Goal: Navigation & Orientation: Find specific page/section

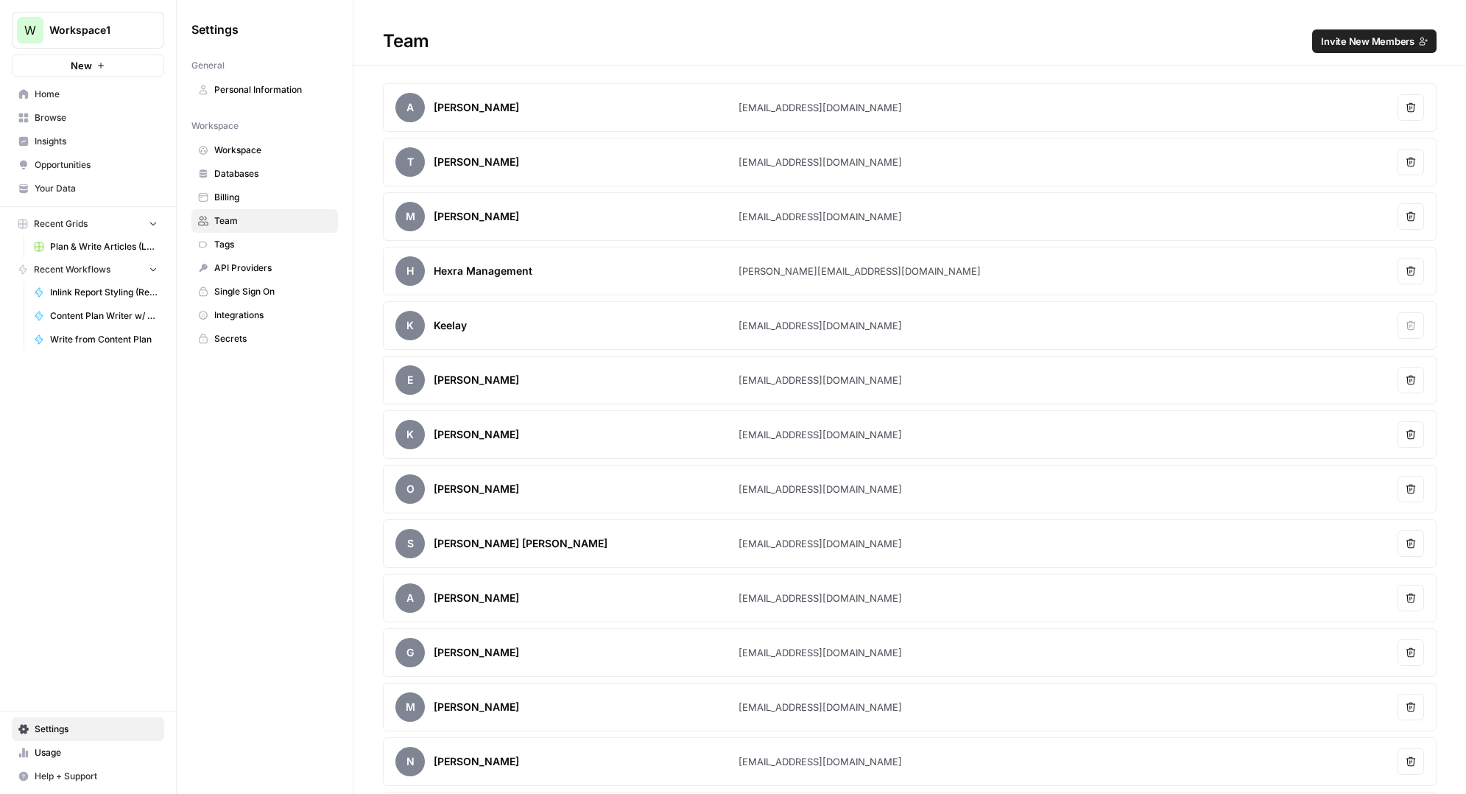
click at [57, 192] on span "Your Data" at bounding box center [96, 188] width 123 height 13
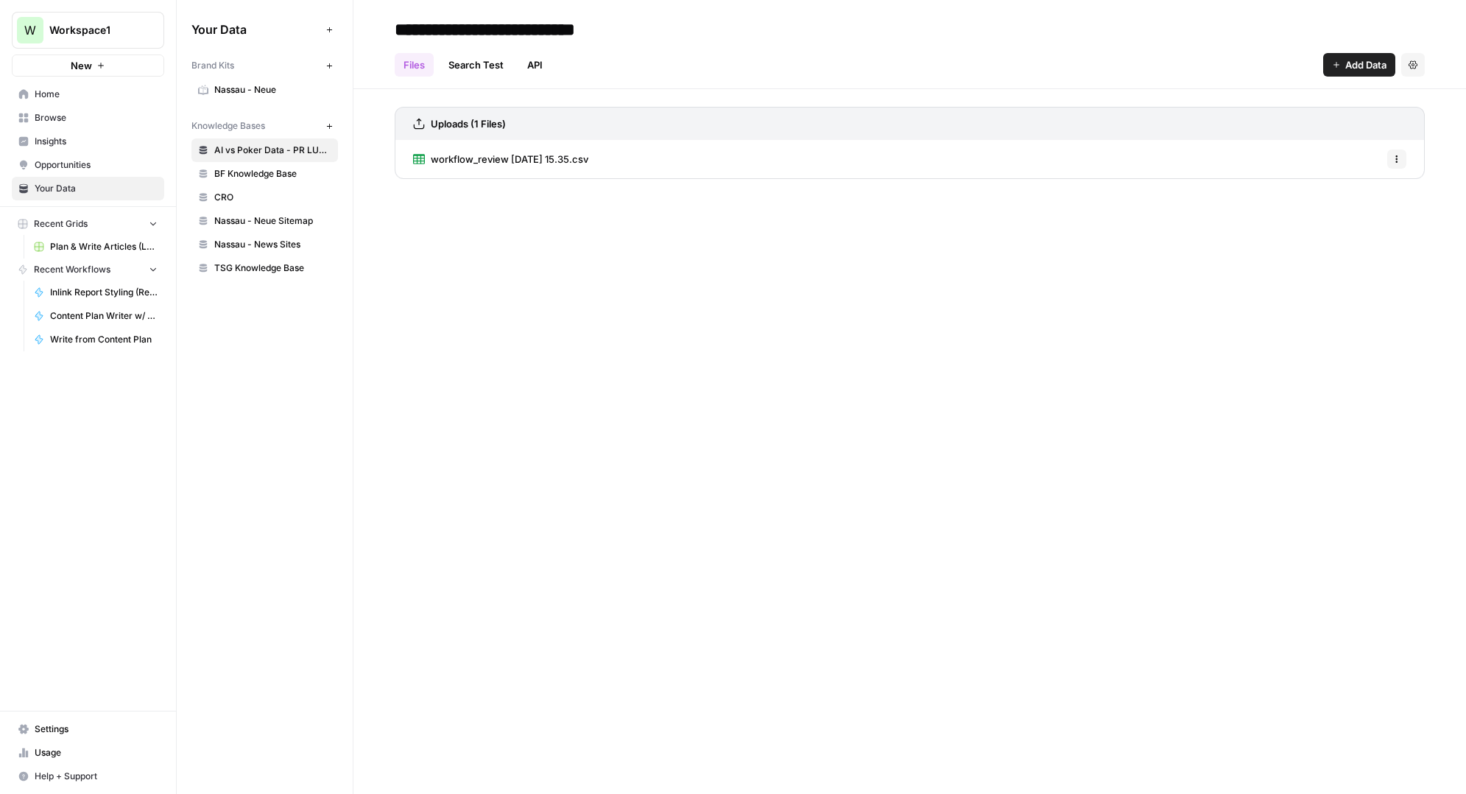
click at [503, 65] on link "Search Test" at bounding box center [476, 65] width 73 height 24
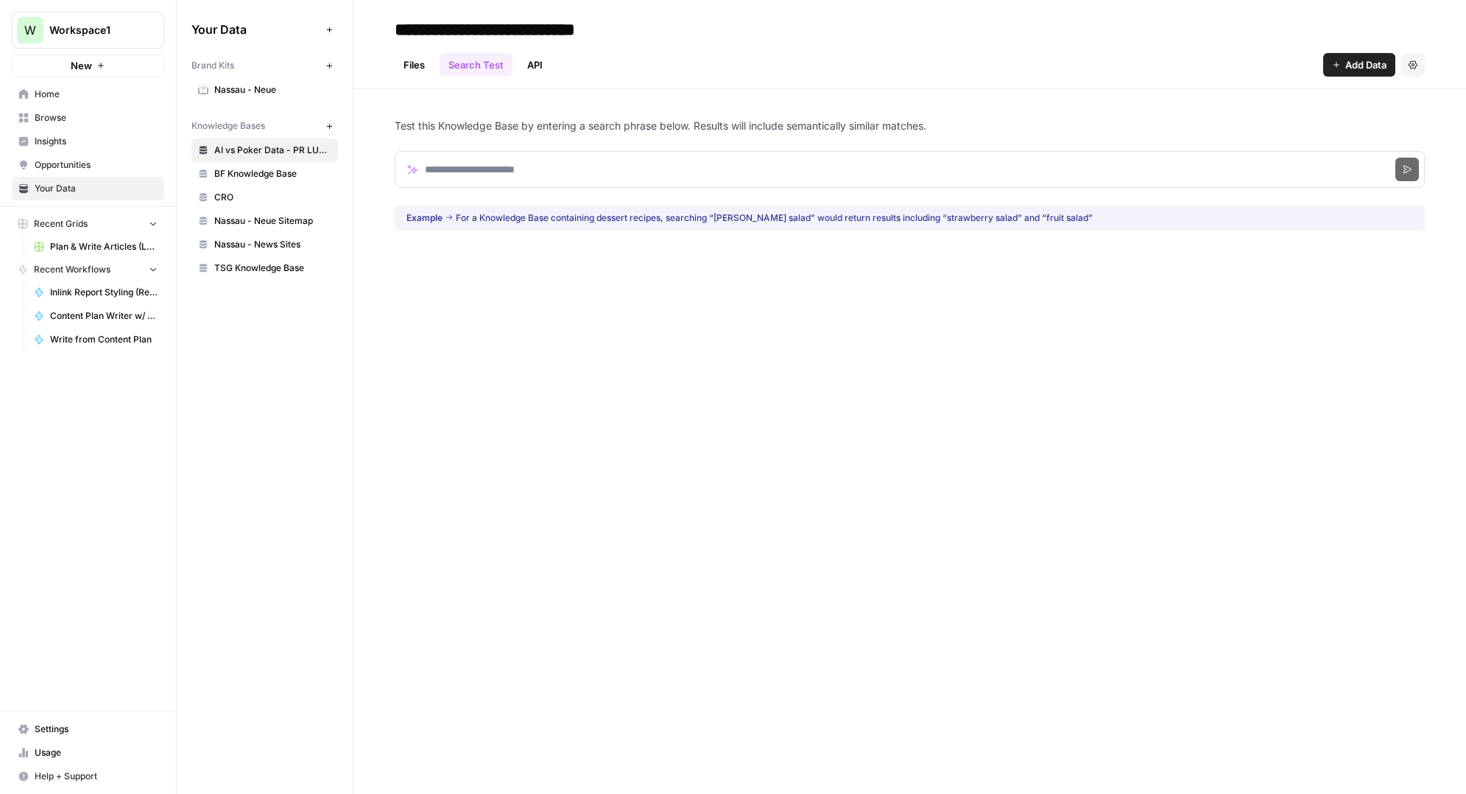
click at [423, 66] on link "Files" at bounding box center [414, 65] width 39 height 24
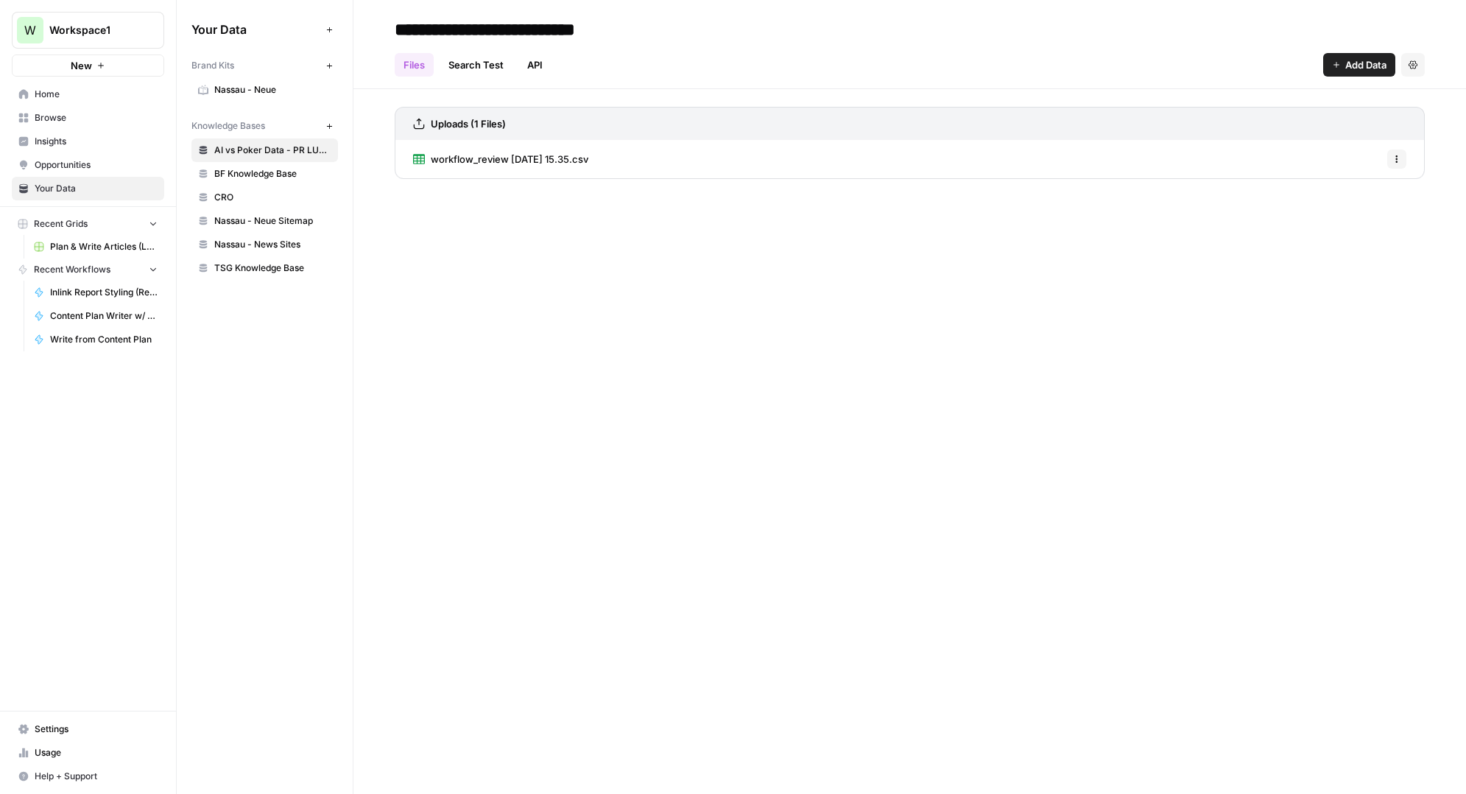
click at [465, 65] on link "Search Test" at bounding box center [476, 65] width 73 height 24
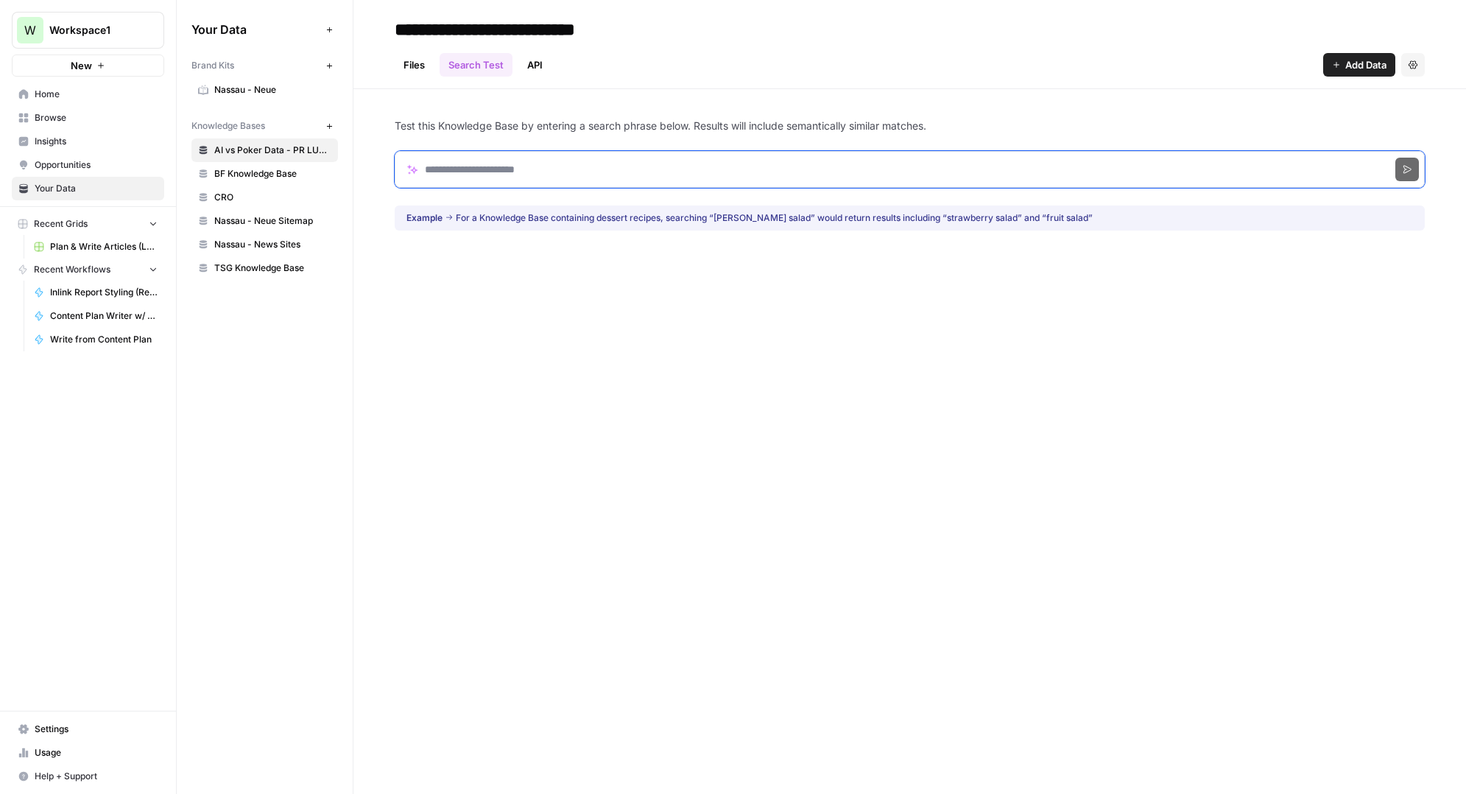
click at [481, 158] on input "Search phrase" at bounding box center [910, 169] width 1030 height 37
type input "********"
click button "Search" at bounding box center [1407, 170] width 24 height 24
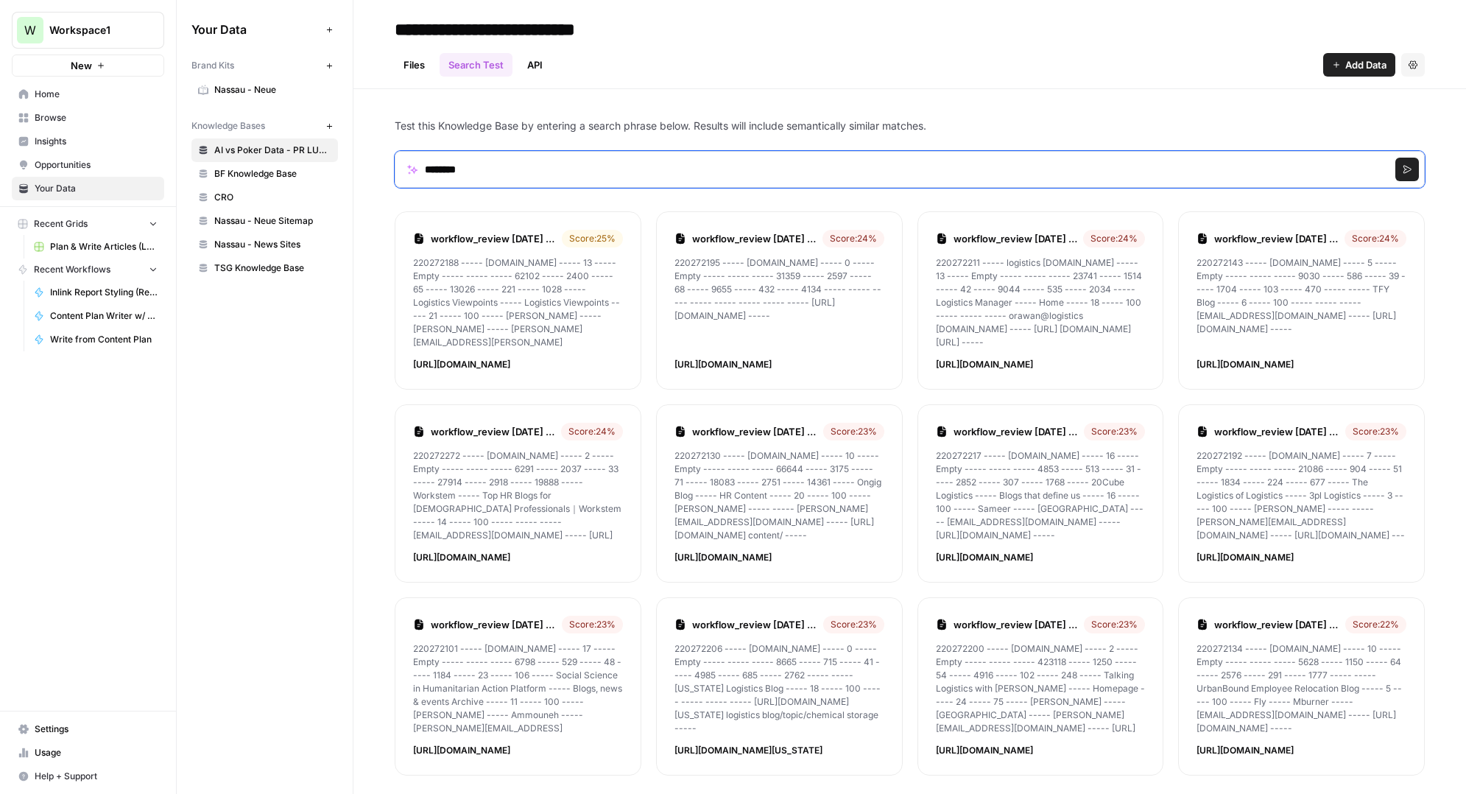
scroll to position [11, 0]
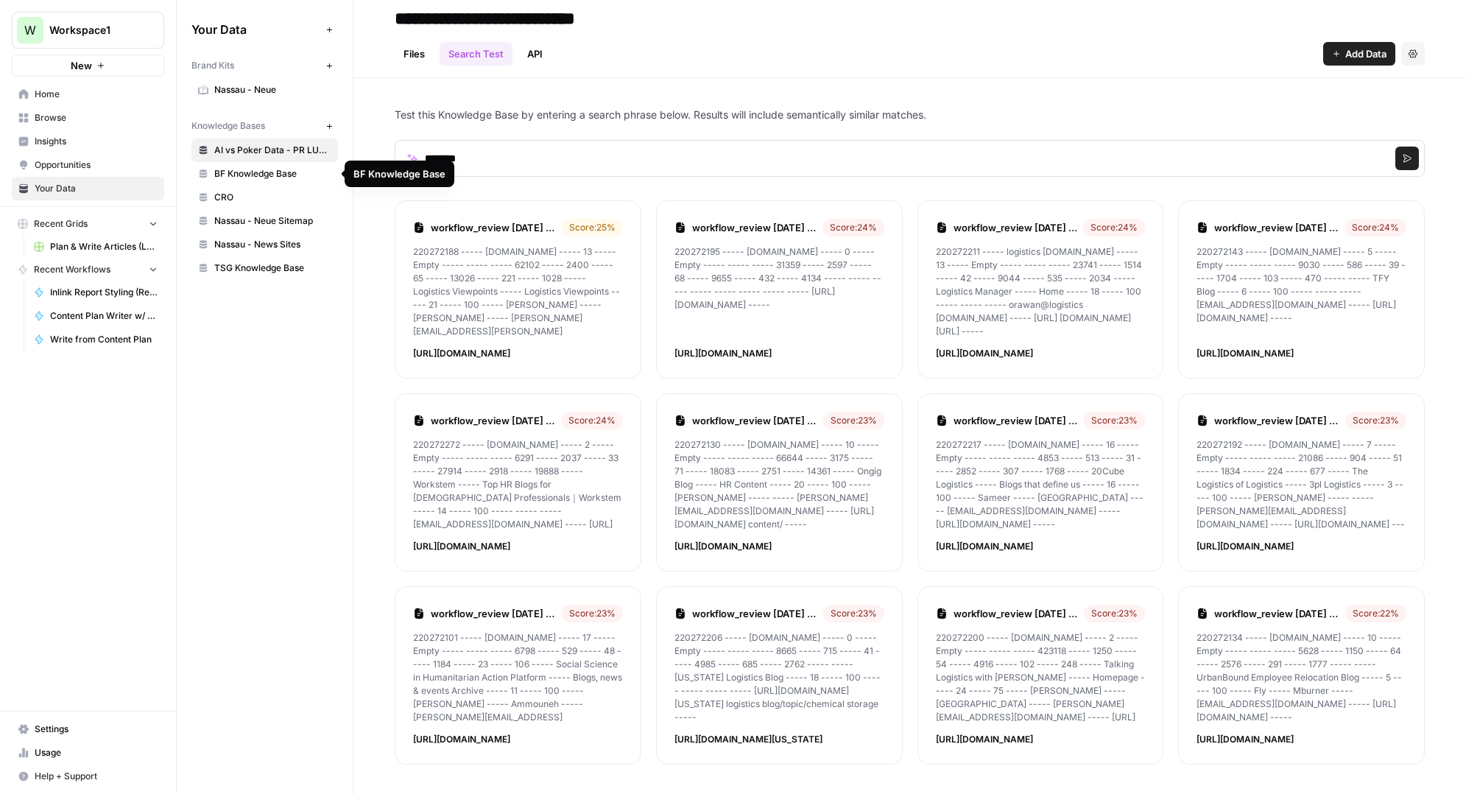
click at [276, 175] on span "BF Knowledge Base" at bounding box center [272, 173] width 117 height 13
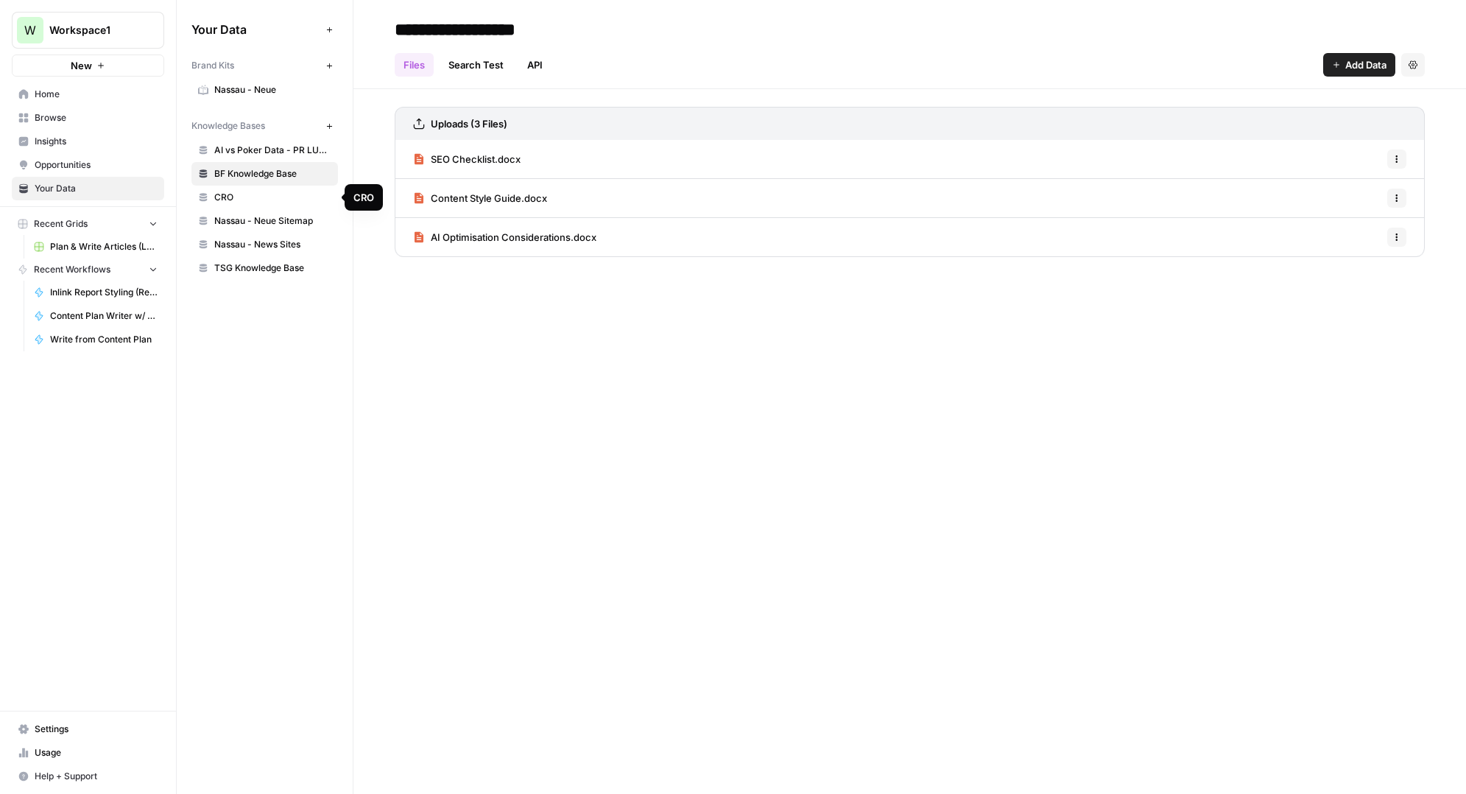
click at [226, 197] on span "CRO" at bounding box center [272, 197] width 117 height 13
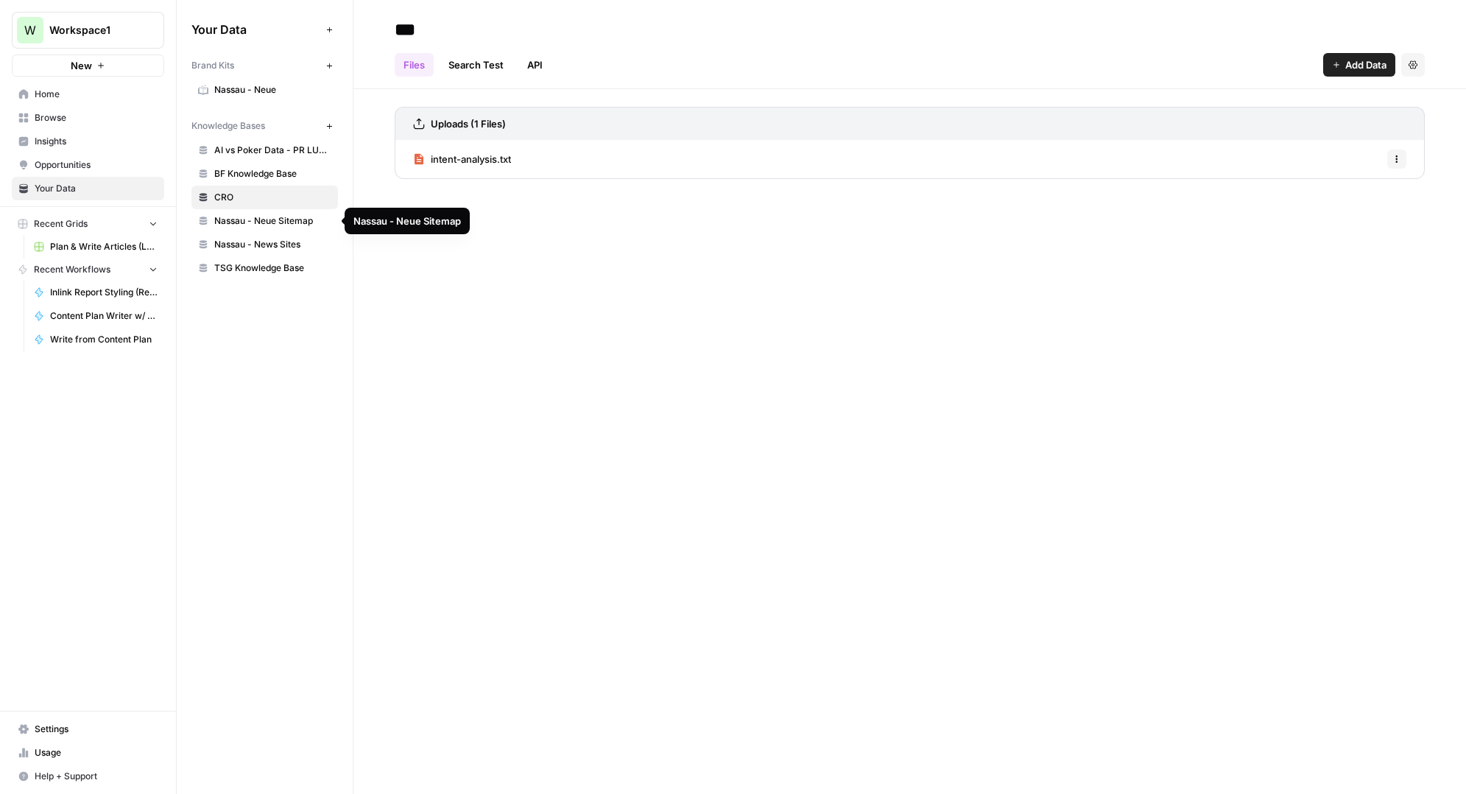
click at [244, 224] on span "Nassau - Neue Sitemap" at bounding box center [272, 220] width 117 height 13
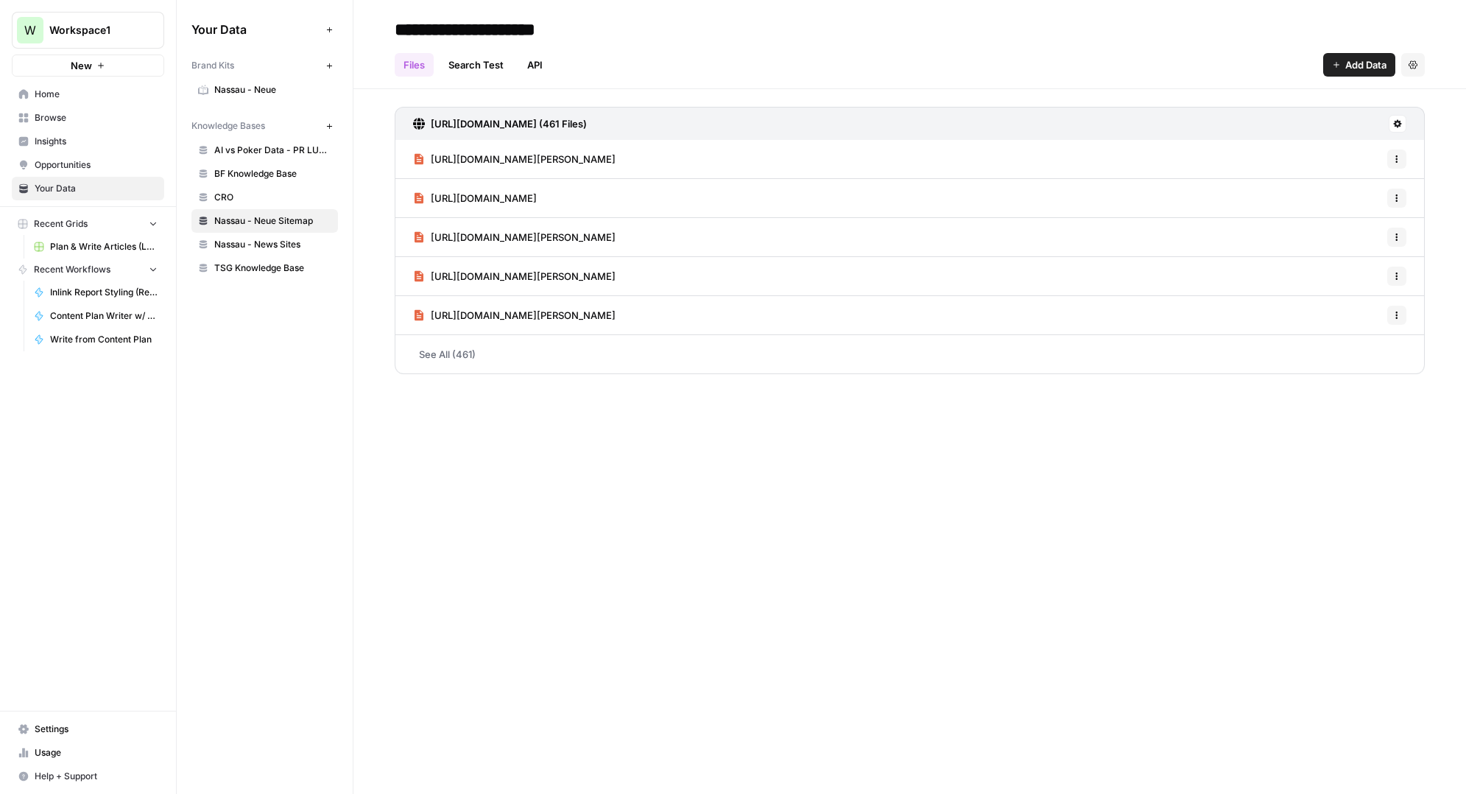
click at [252, 155] on span "AI vs Poker Data - PR LUSPS" at bounding box center [272, 150] width 117 height 13
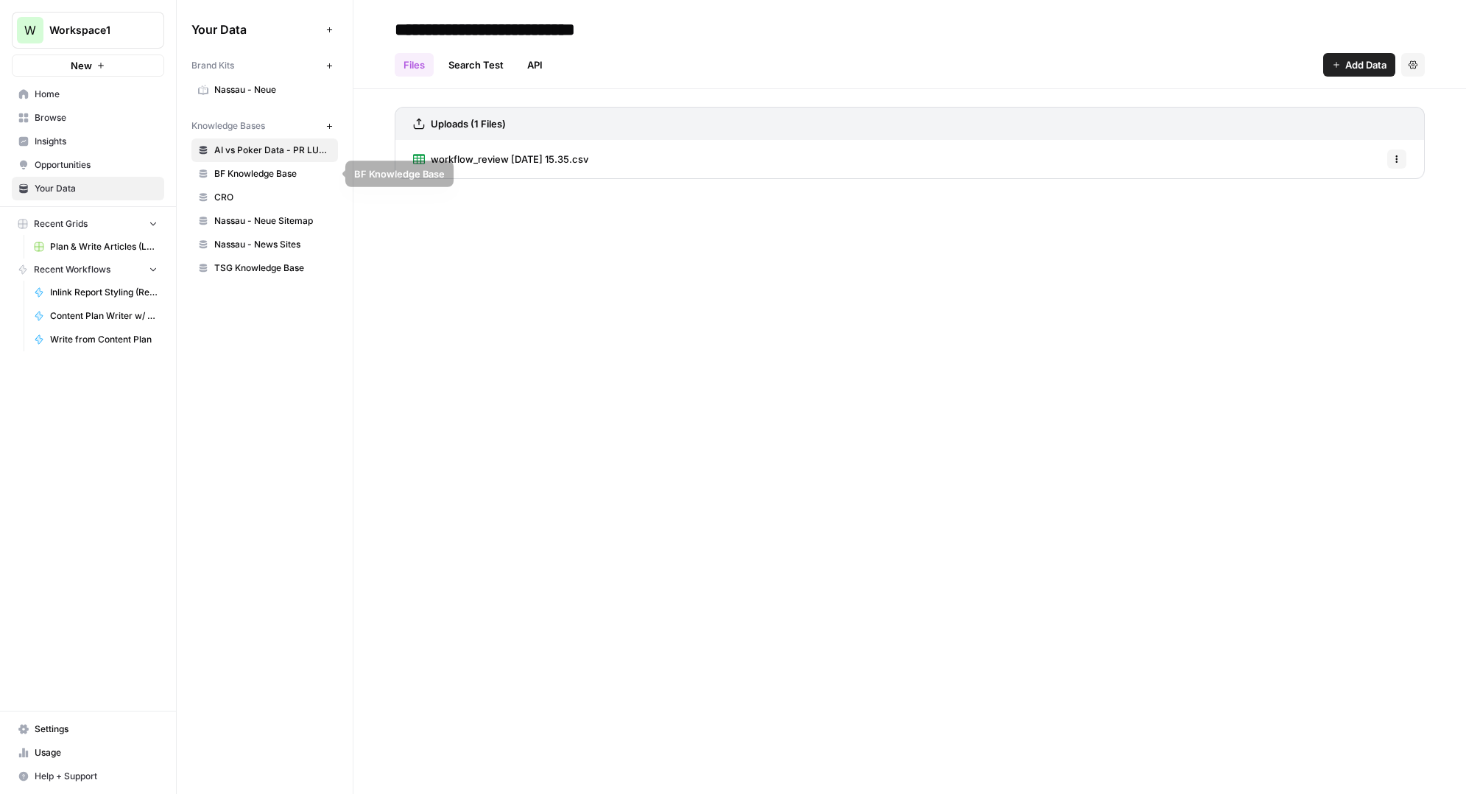
click at [264, 173] on span "BF Knowledge Base" at bounding box center [272, 173] width 117 height 13
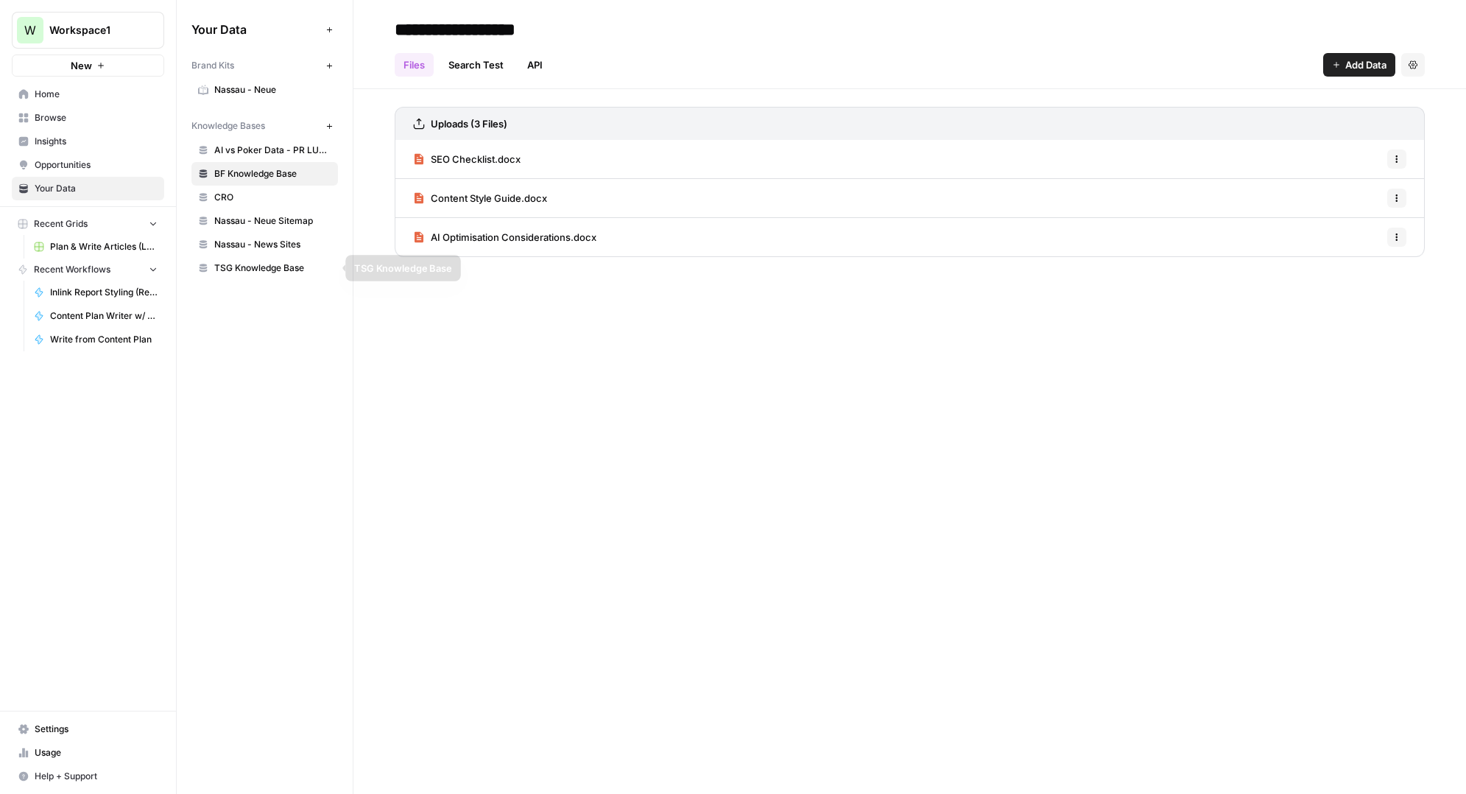
click at [248, 269] on span "TSG Knowledge Base" at bounding box center [272, 267] width 117 height 13
click at [473, 65] on link "Search Test" at bounding box center [476, 65] width 73 height 24
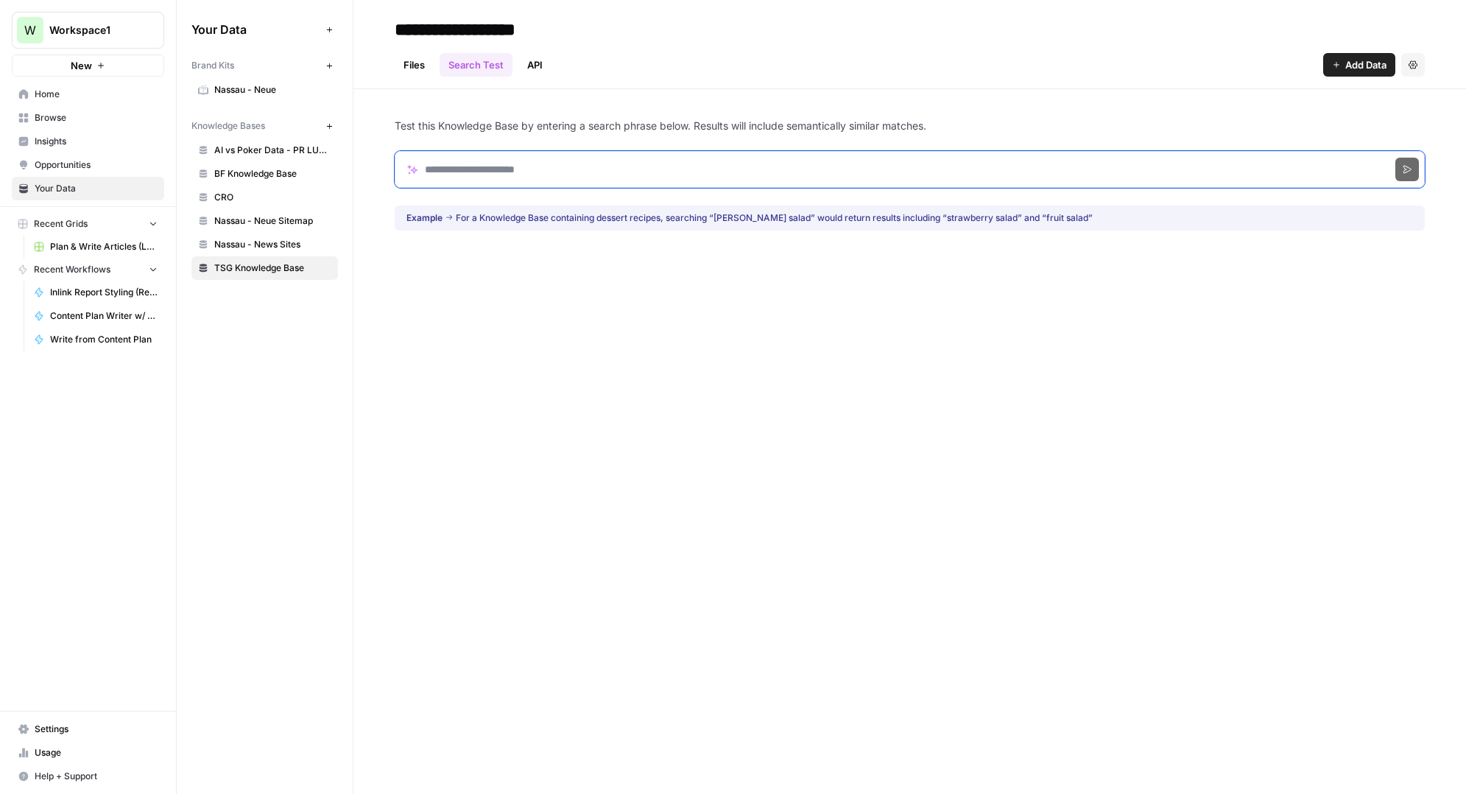
click at [510, 166] on input "Search phrase" at bounding box center [910, 169] width 1030 height 37
type input "***"
click button "Search" at bounding box center [1407, 170] width 24 height 24
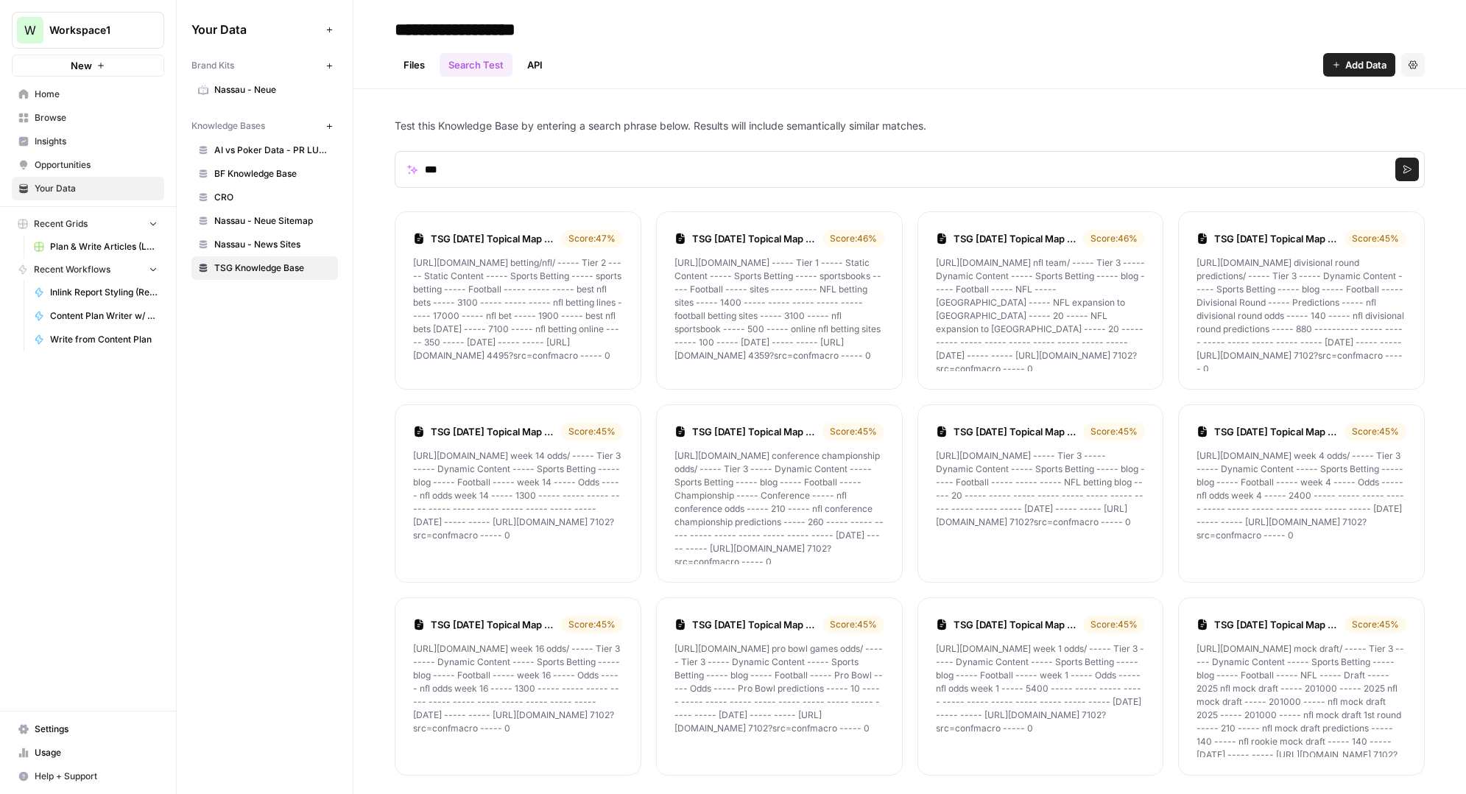
click at [303, 420] on div "Your Data Add Data Brand Kits New Nassau - Neue Knowledge Bases New AI vs Poker…" at bounding box center [265, 397] width 176 height 794
click at [415, 74] on link "Files" at bounding box center [414, 65] width 39 height 24
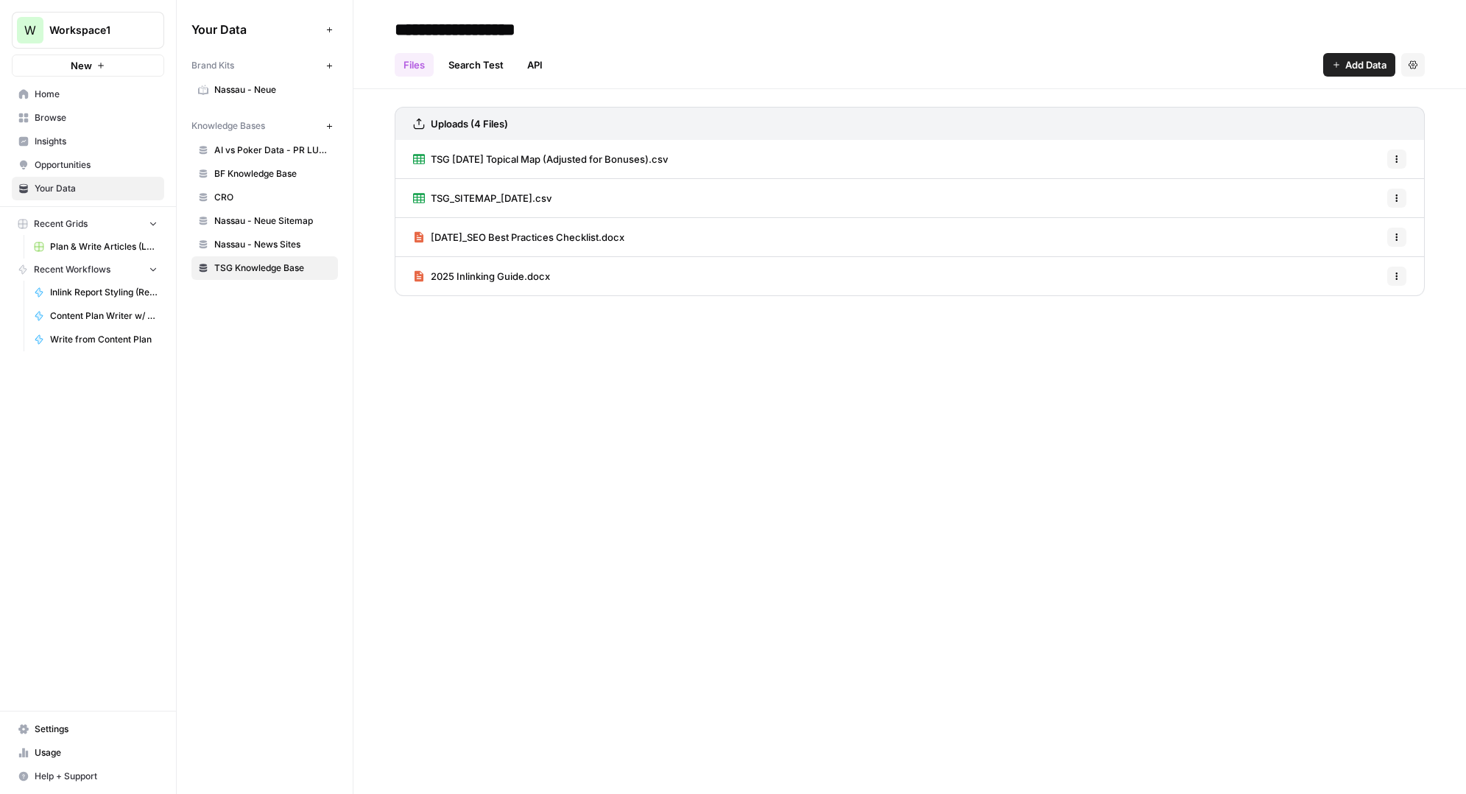
click at [55, 116] on span "Browse" at bounding box center [96, 117] width 123 height 13
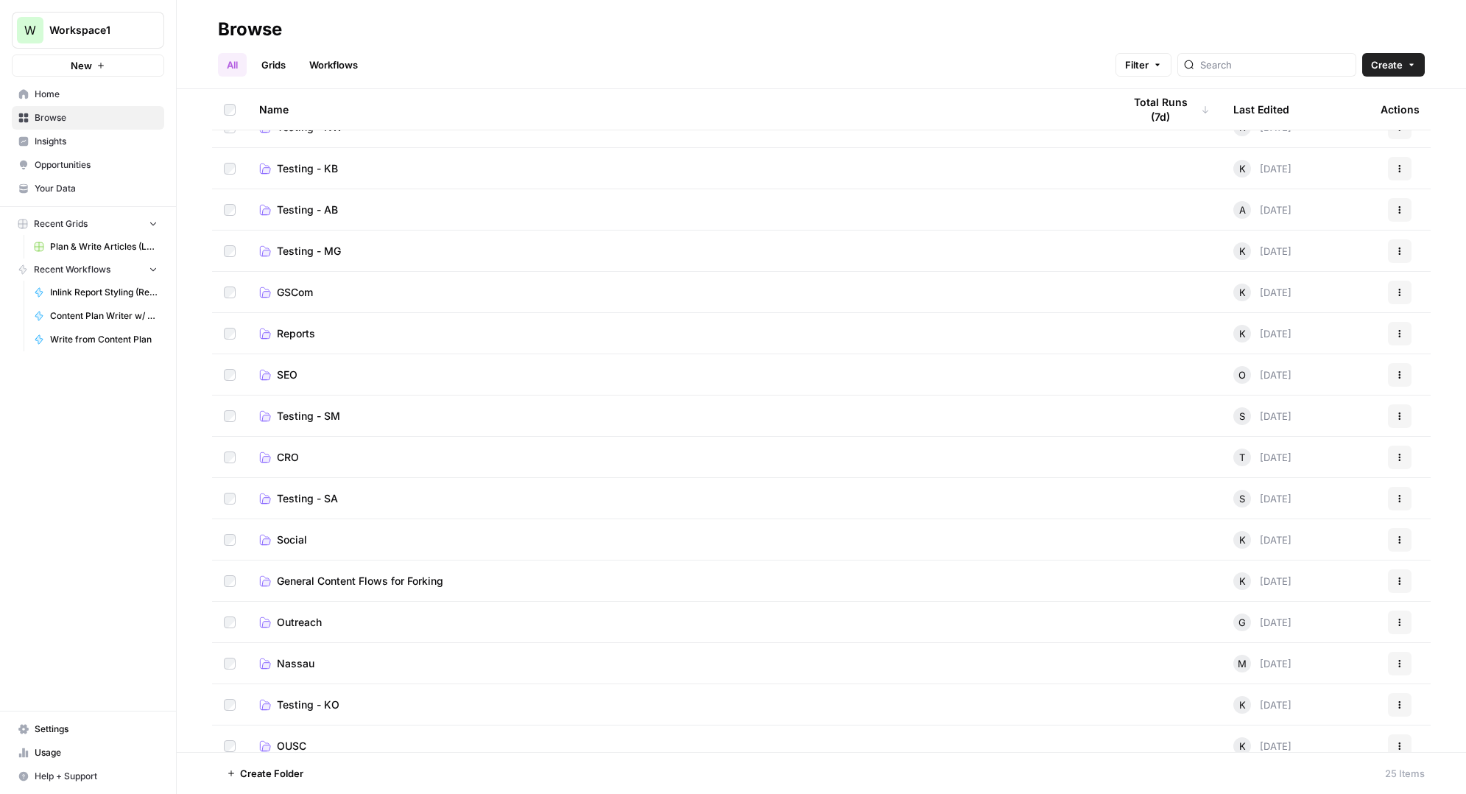
scroll to position [32, 0]
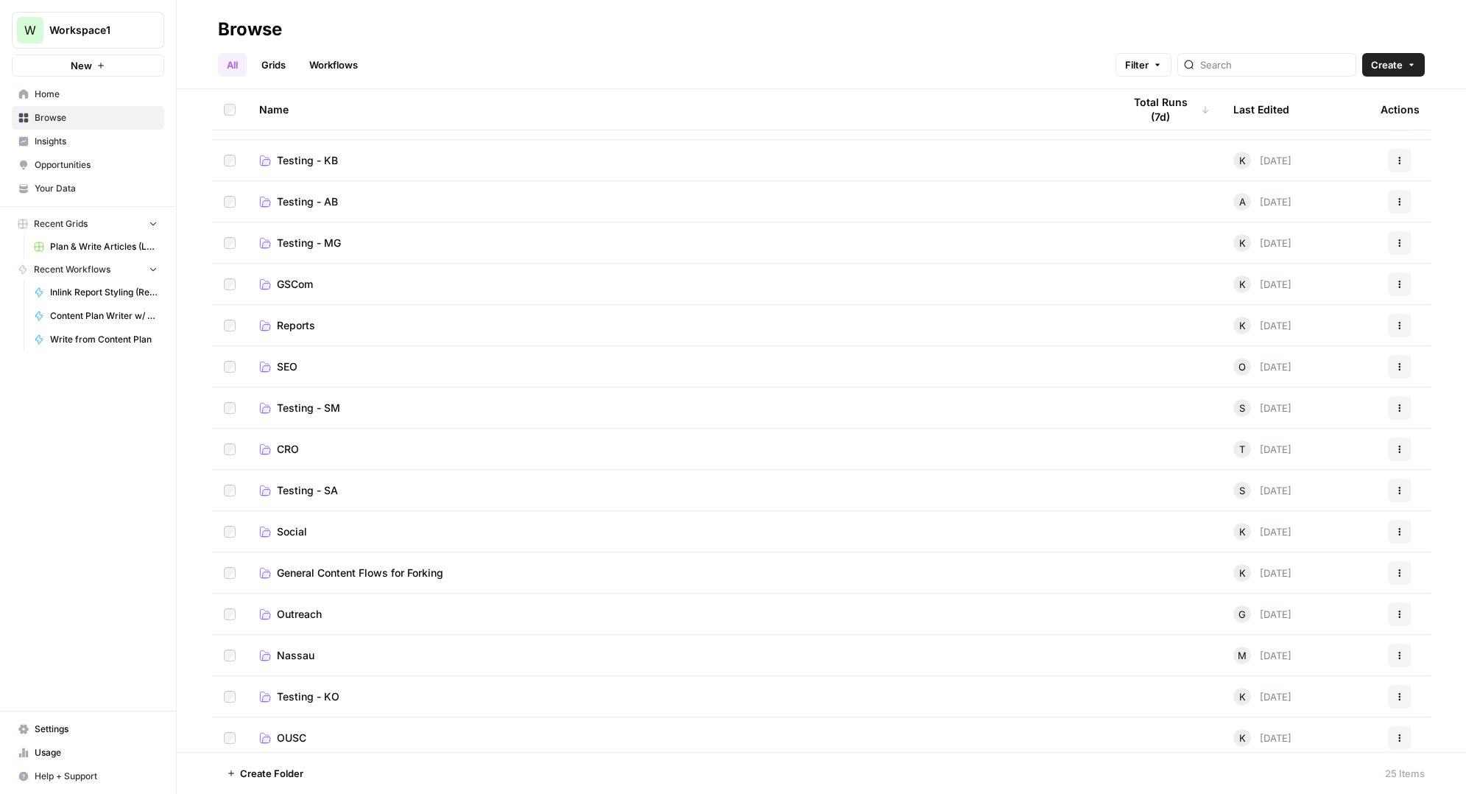
click at [57, 722] on span "Settings" at bounding box center [96, 728] width 123 height 13
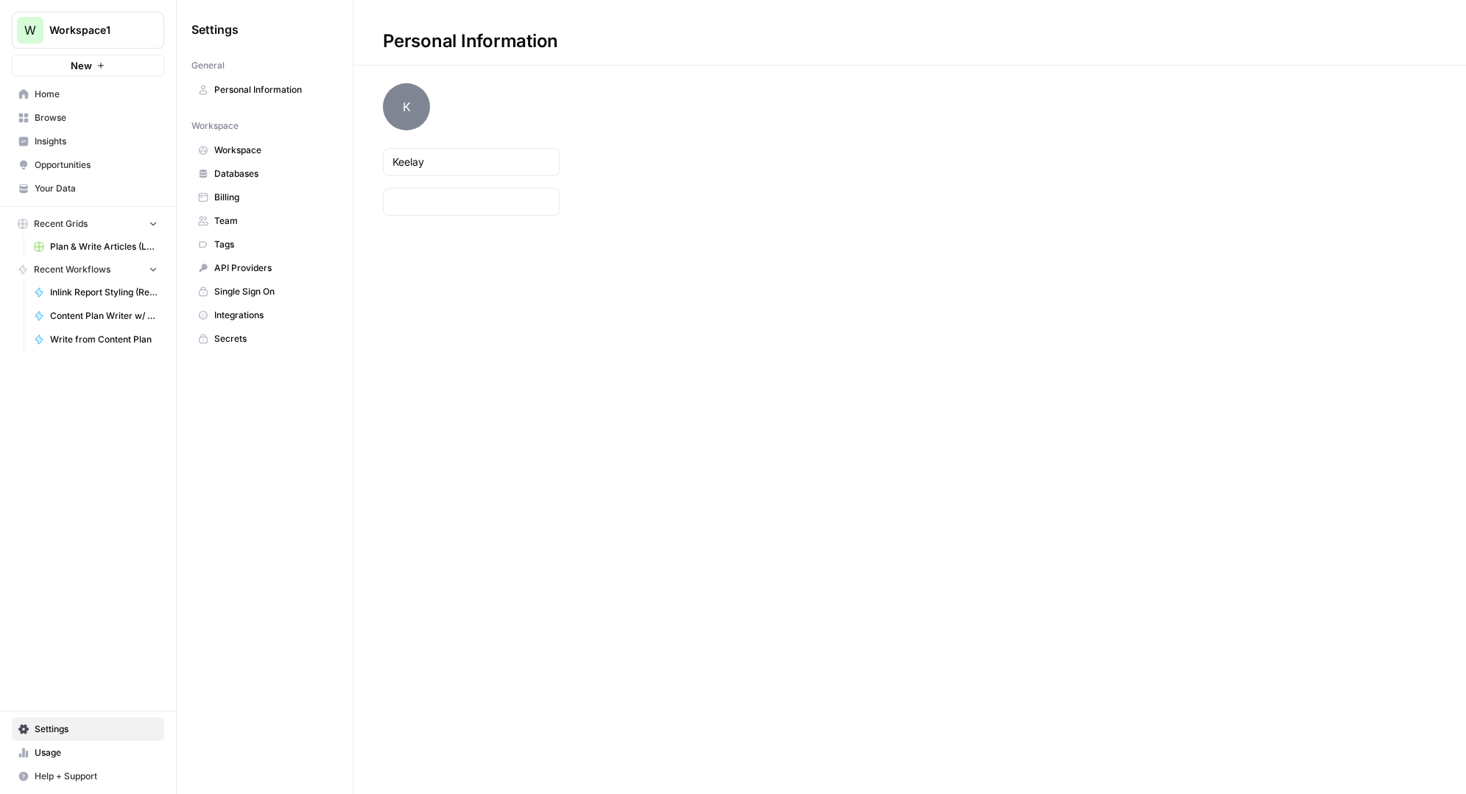
click at [234, 215] on span "Team" at bounding box center [272, 220] width 117 height 13
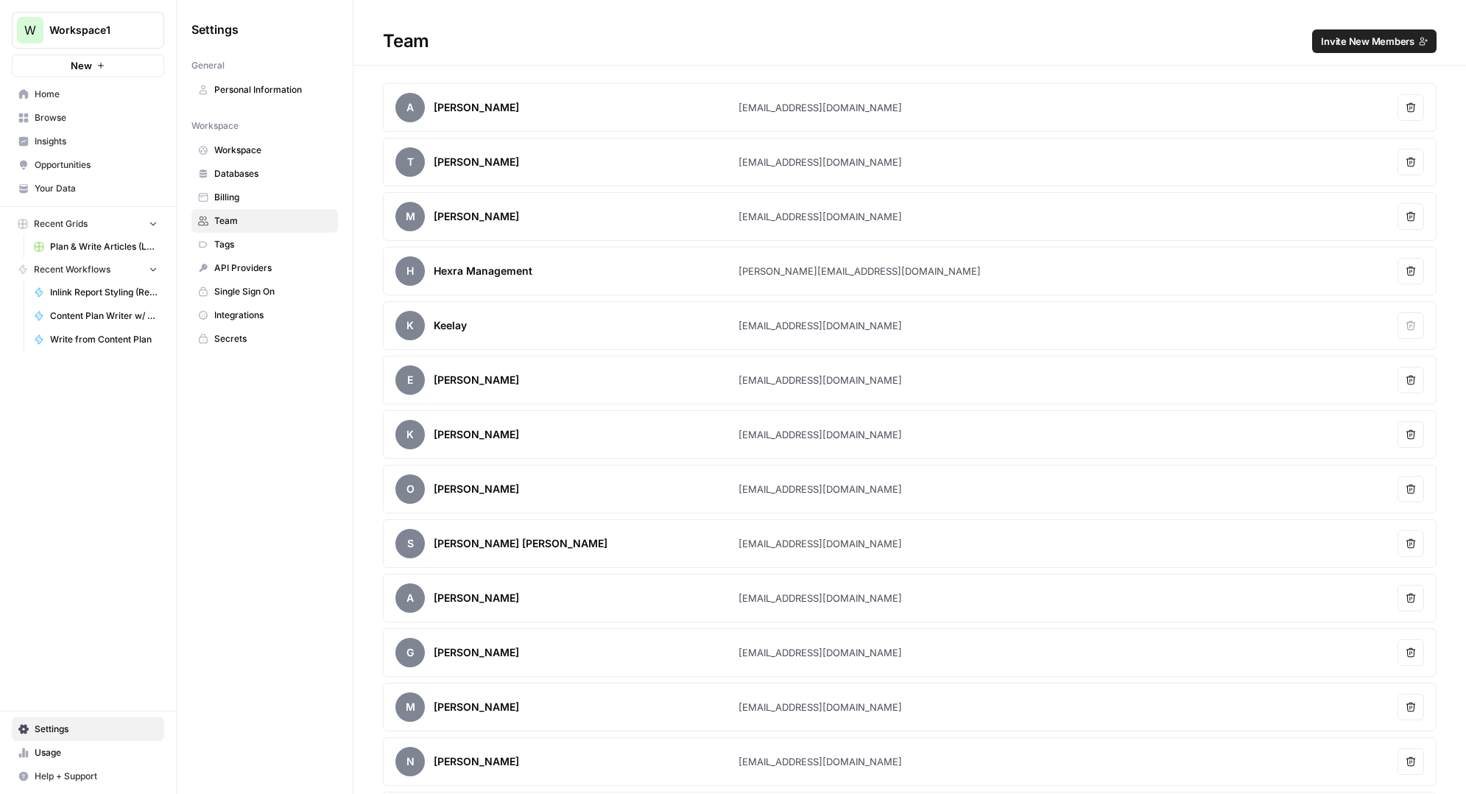
click at [50, 113] on span "Browse" at bounding box center [96, 117] width 123 height 13
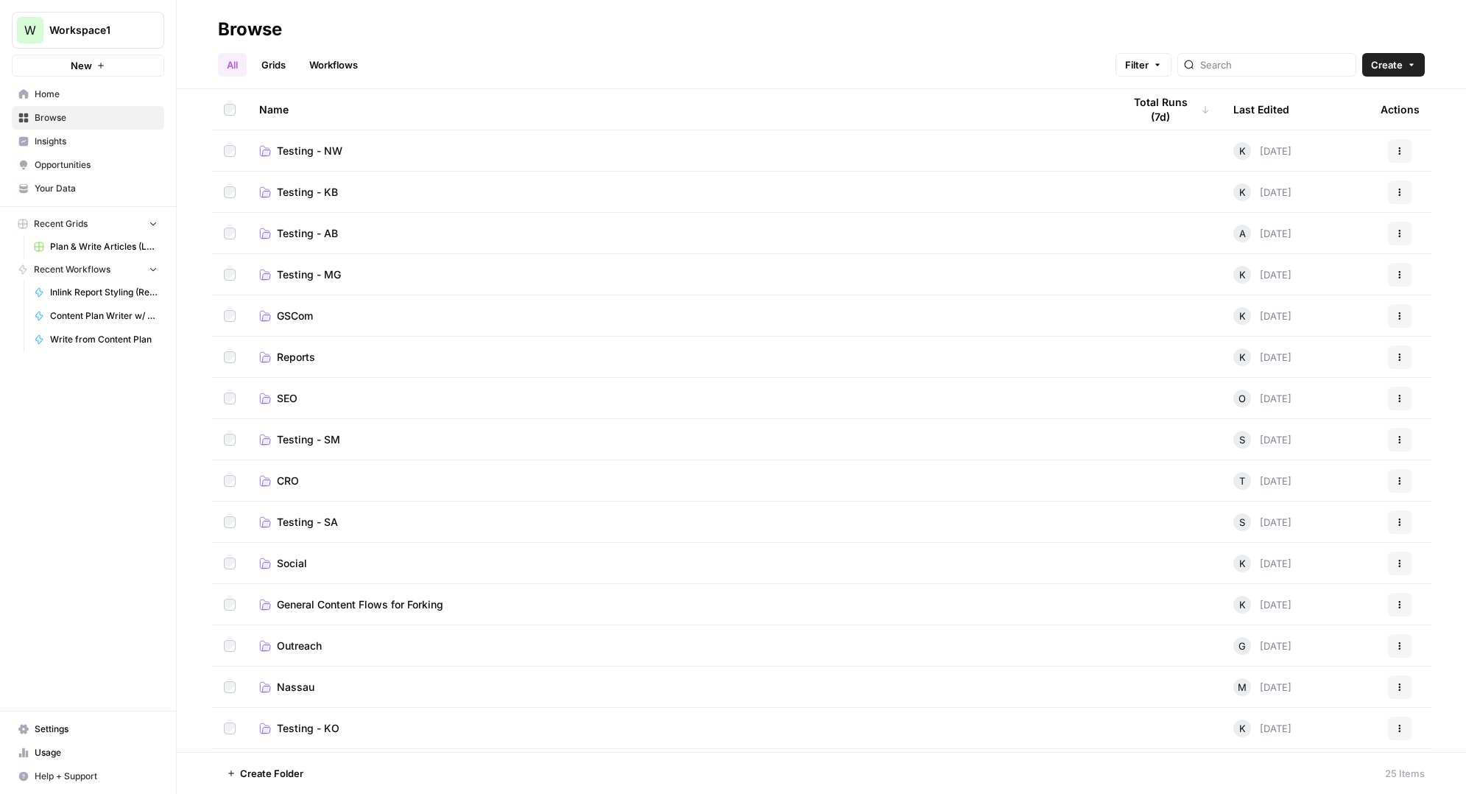
click at [1398, 68] on span "Create" at bounding box center [1387, 64] width 32 height 15
click at [1347, 100] on span "Folder" at bounding box center [1365, 99] width 82 height 15
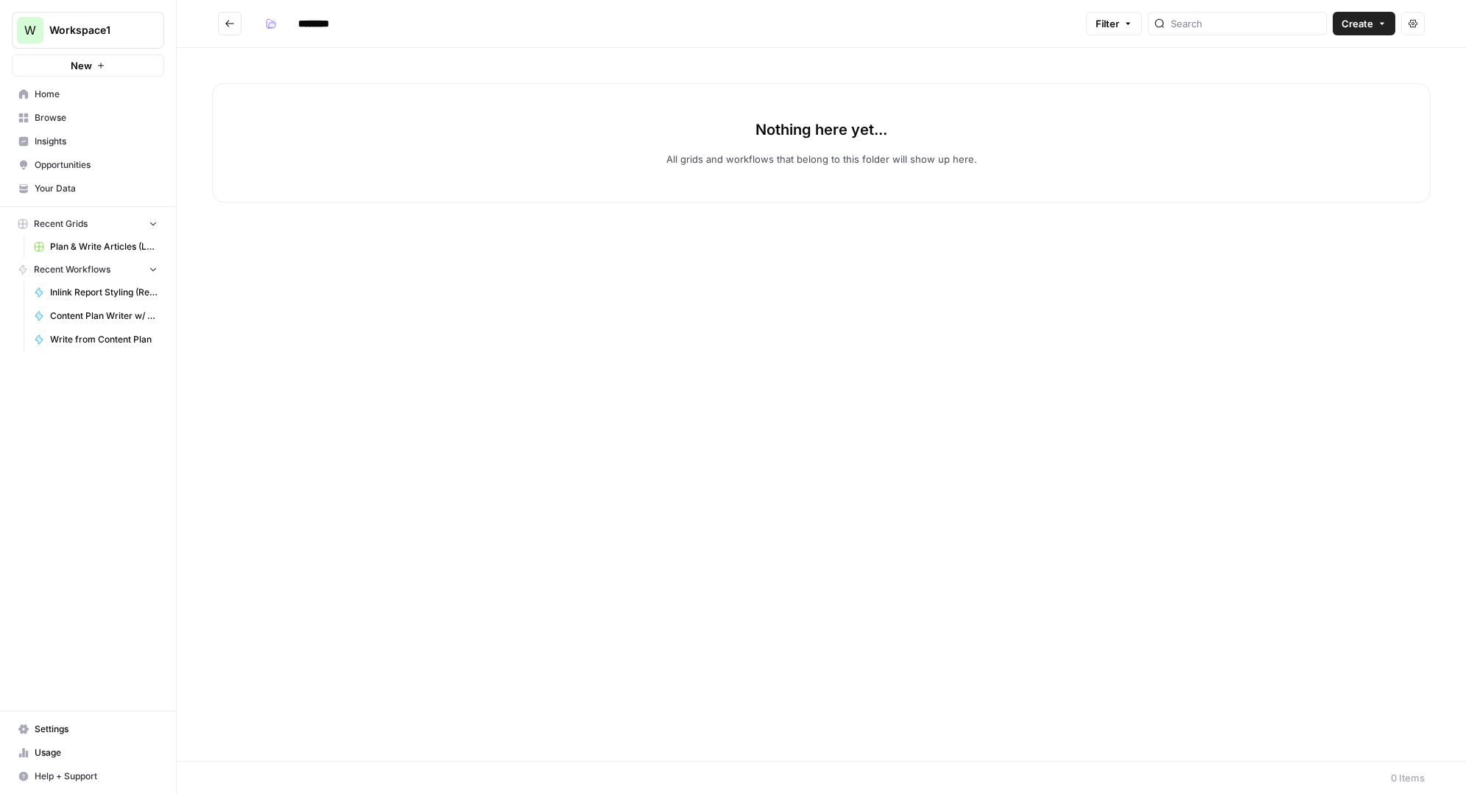
click at [321, 24] on input "********" at bounding box center [333, 24] width 82 height 24
type input "***"
click at [228, 25] on icon "Go back" at bounding box center [230, 23] width 10 height 10
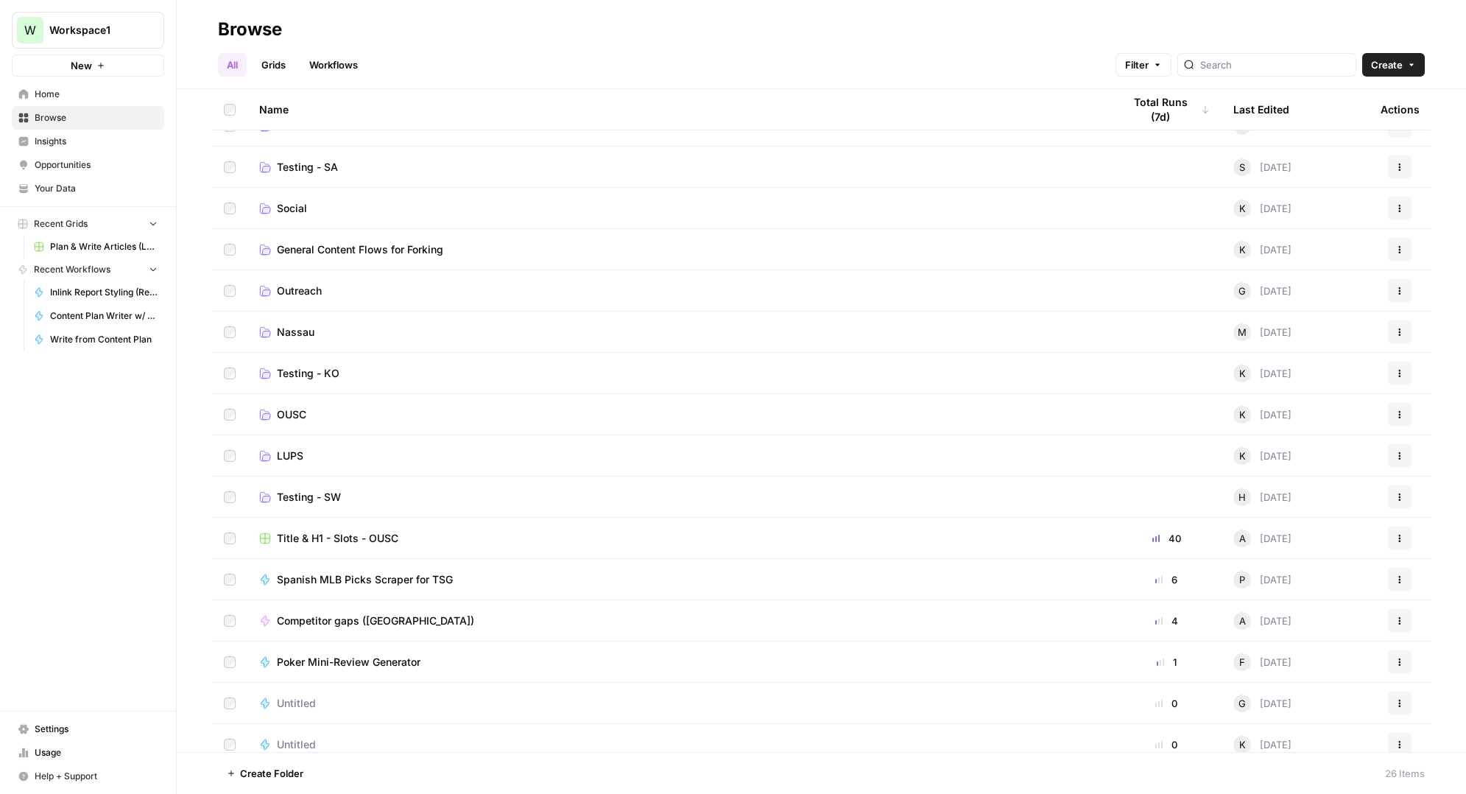
scroll to position [451, 0]
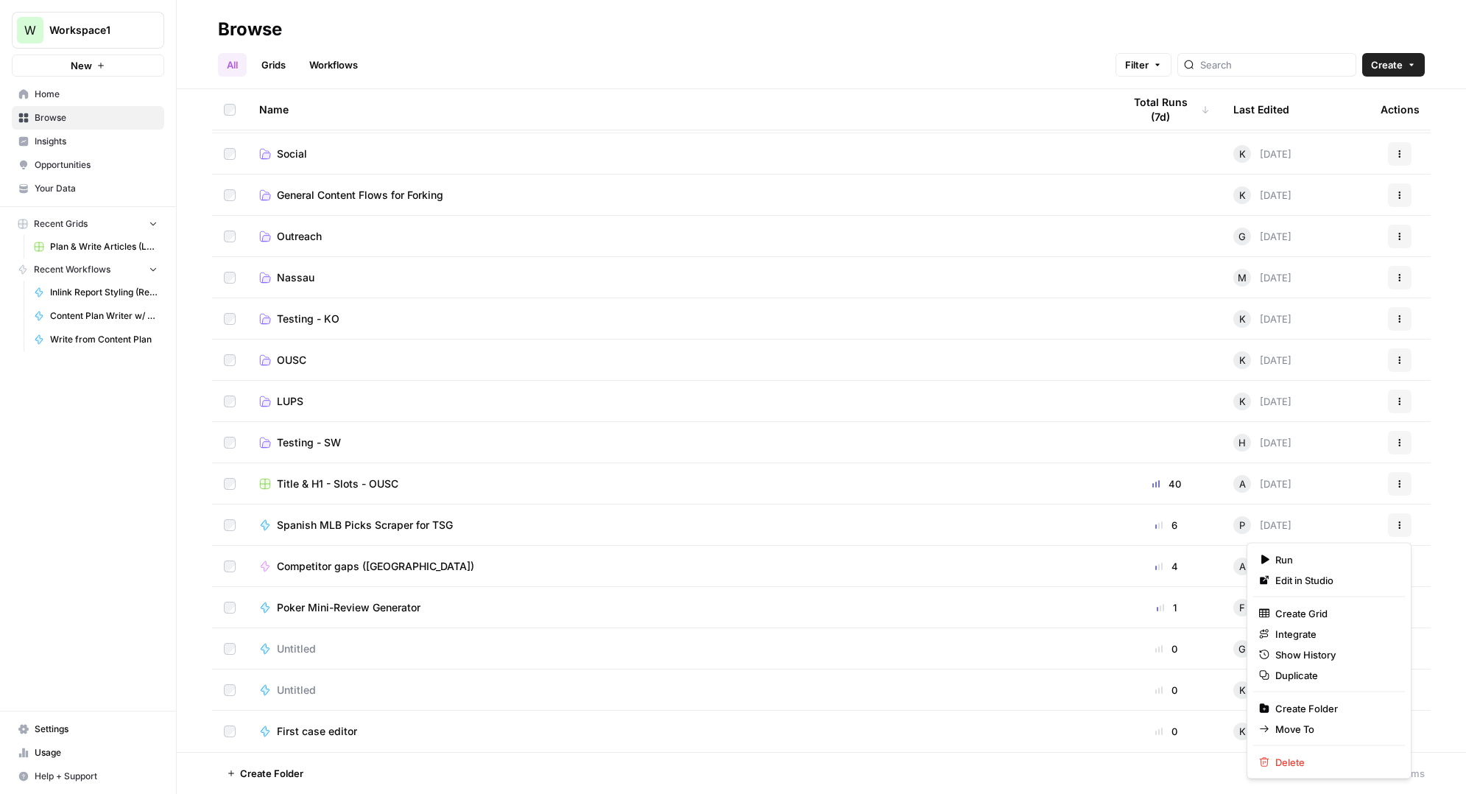
click at [1406, 522] on button "Actions" at bounding box center [1400, 525] width 24 height 24
click at [1306, 728] on span "Move To" at bounding box center [1334, 729] width 118 height 15
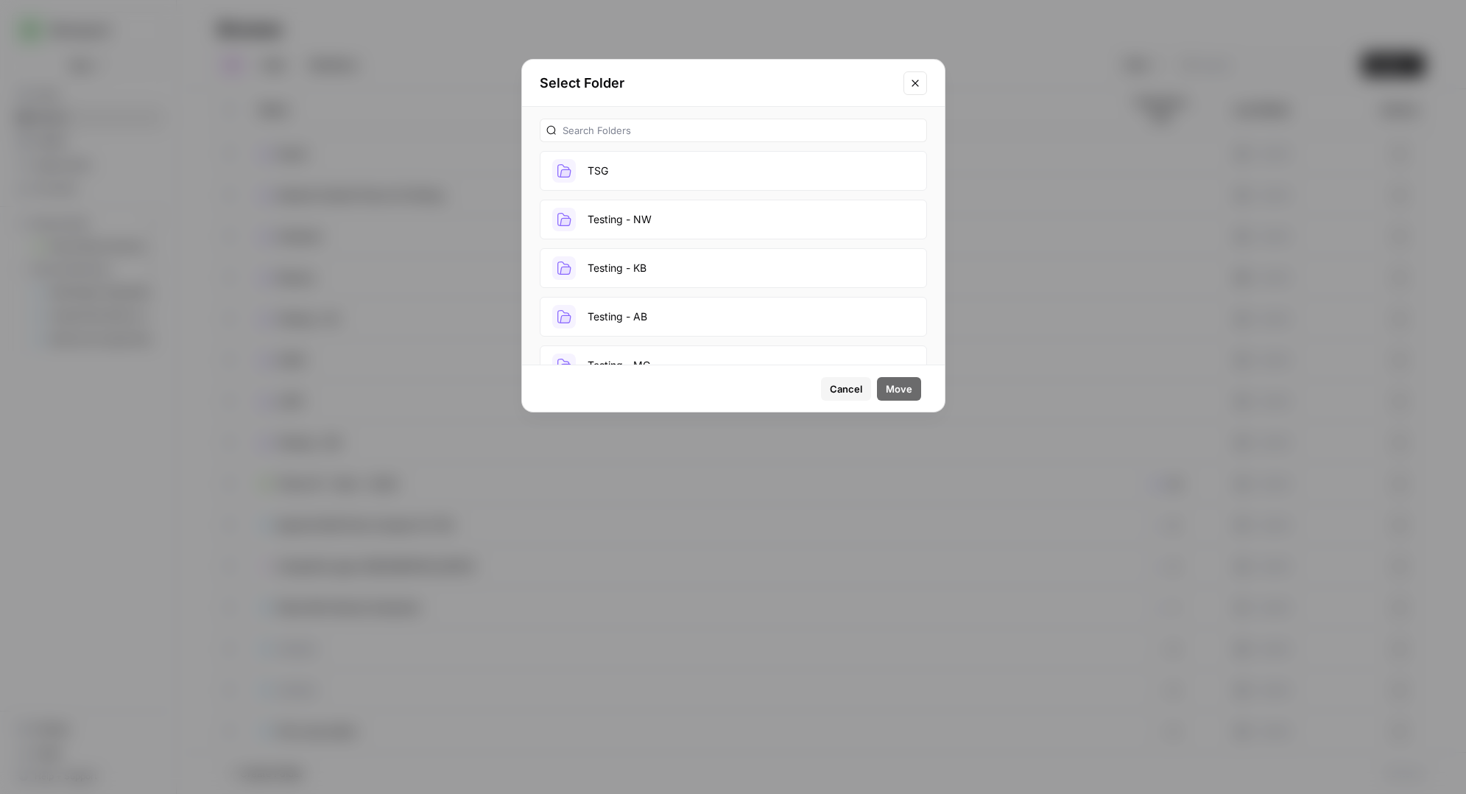
click at [634, 169] on button "TSG" at bounding box center [733, 171] width 387 height 40
click at [894, 384] on span "Move" at bounding box center [899, 388] width 27 height 15
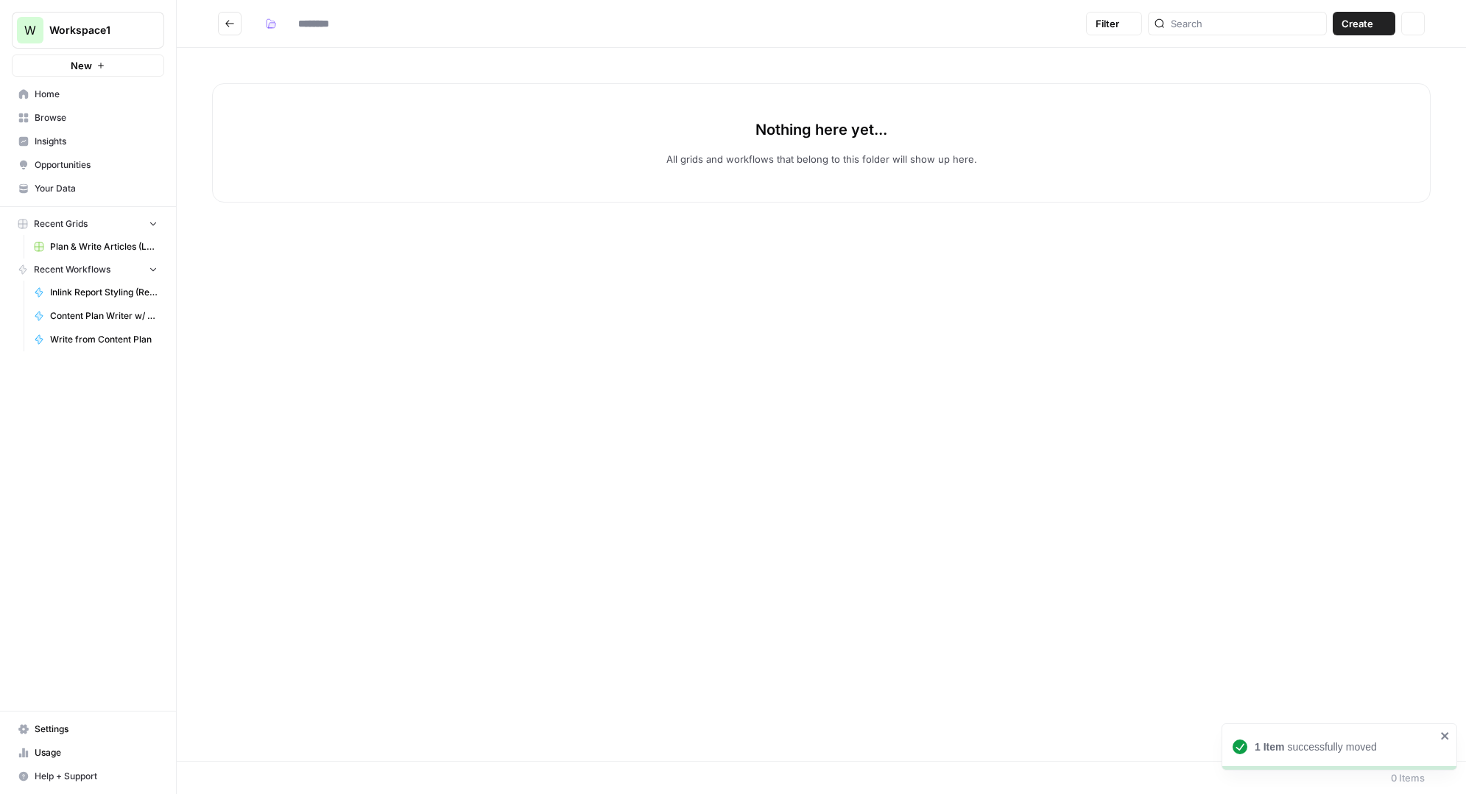
type input "***"
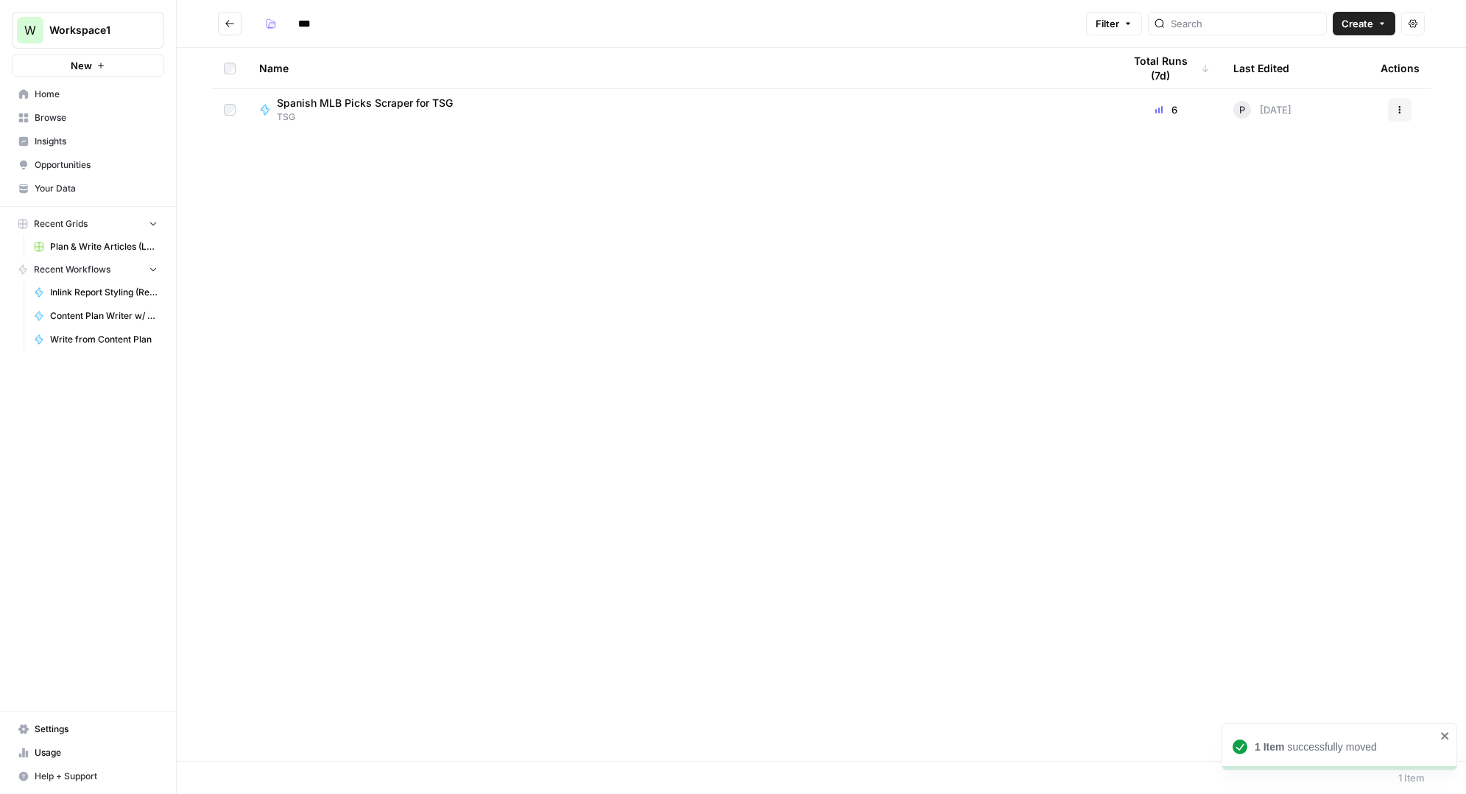
click at [230, 21] on icon "Go back" at bounding box center [230, 23] width 10 height 10
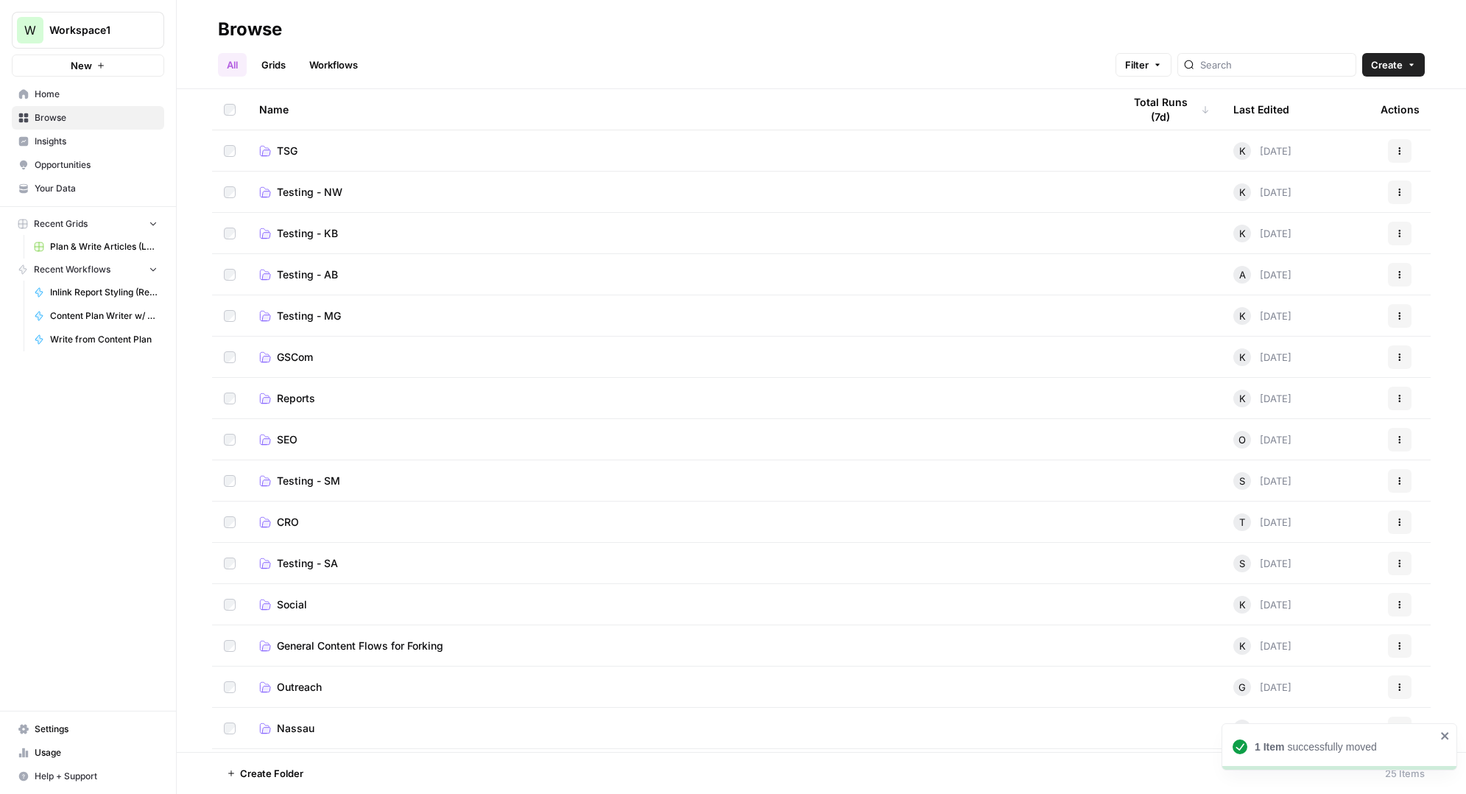
scroll to position [409, 0]
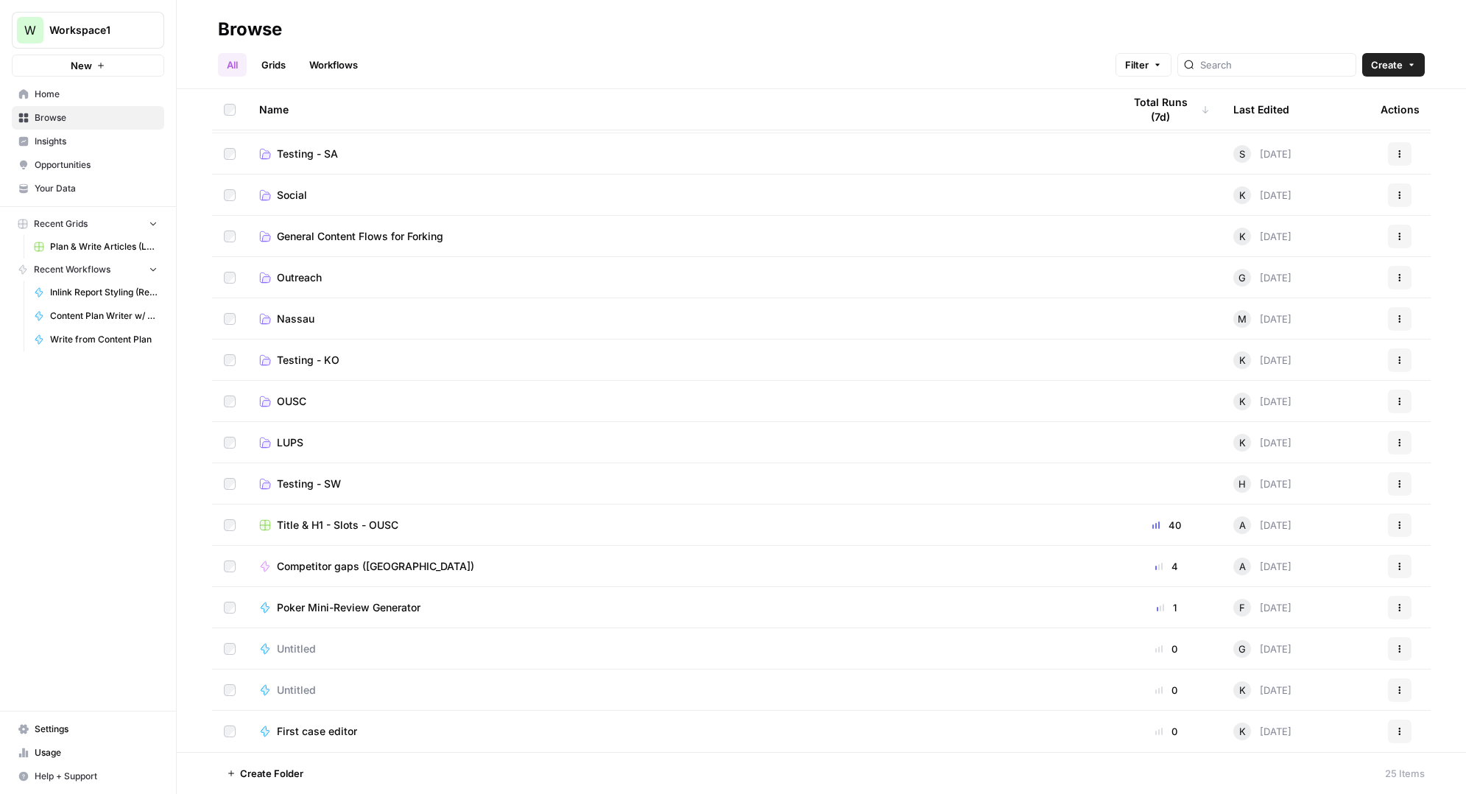
click at [1411, 606] on div "Actions" at bounding box center [1400, 608] width 38 height 24
click at [1407, 606] on button "Actions" at bounding box center [1400, 608] width 24 height 24
click at [1297, 545] on span "Move To" at bounding box center [1334, 539] width 118 height 15
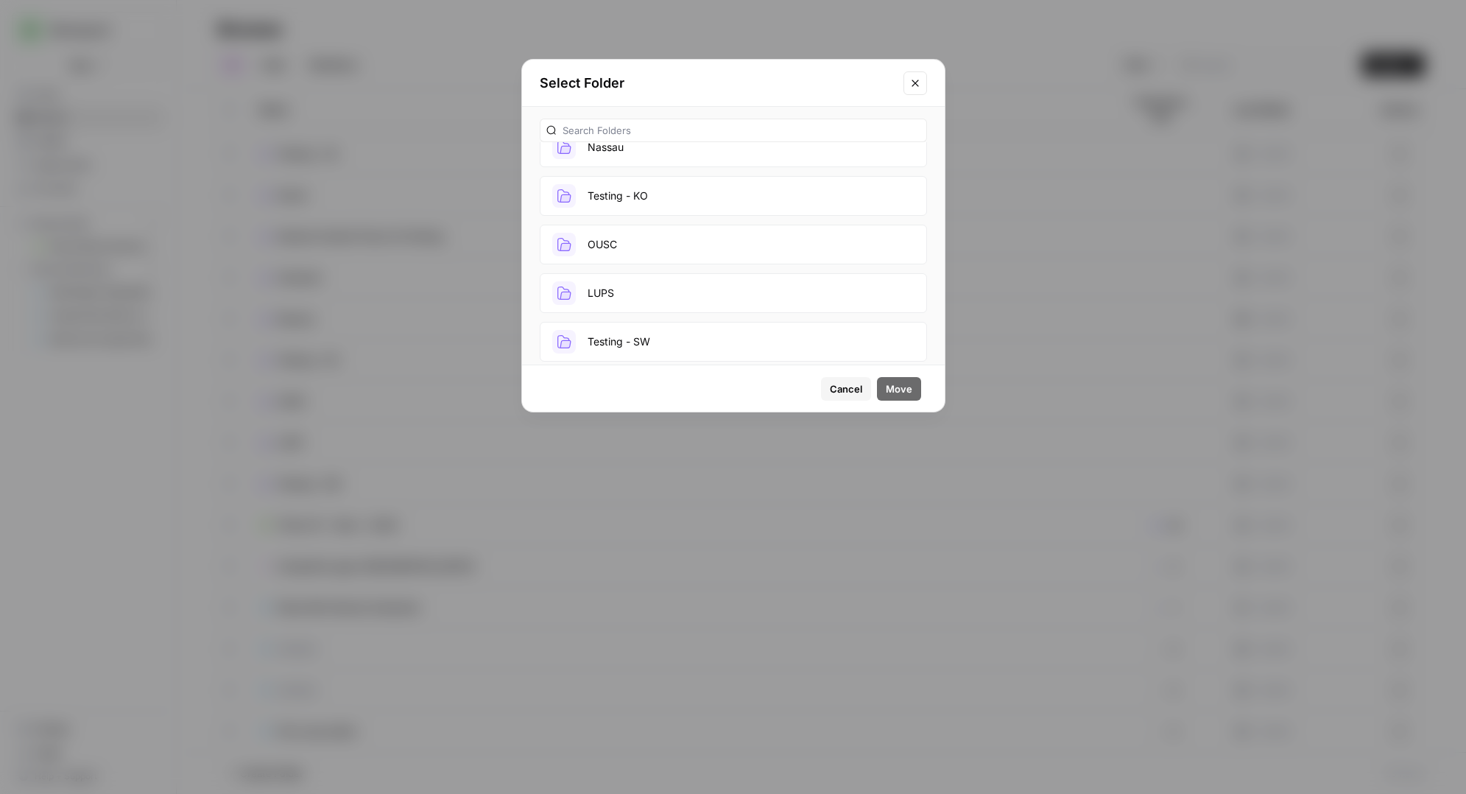
scroll to position [713, 0]
click at [680, 279] on button "LUPS" at bounding box center [733, 284] width 387 height 40
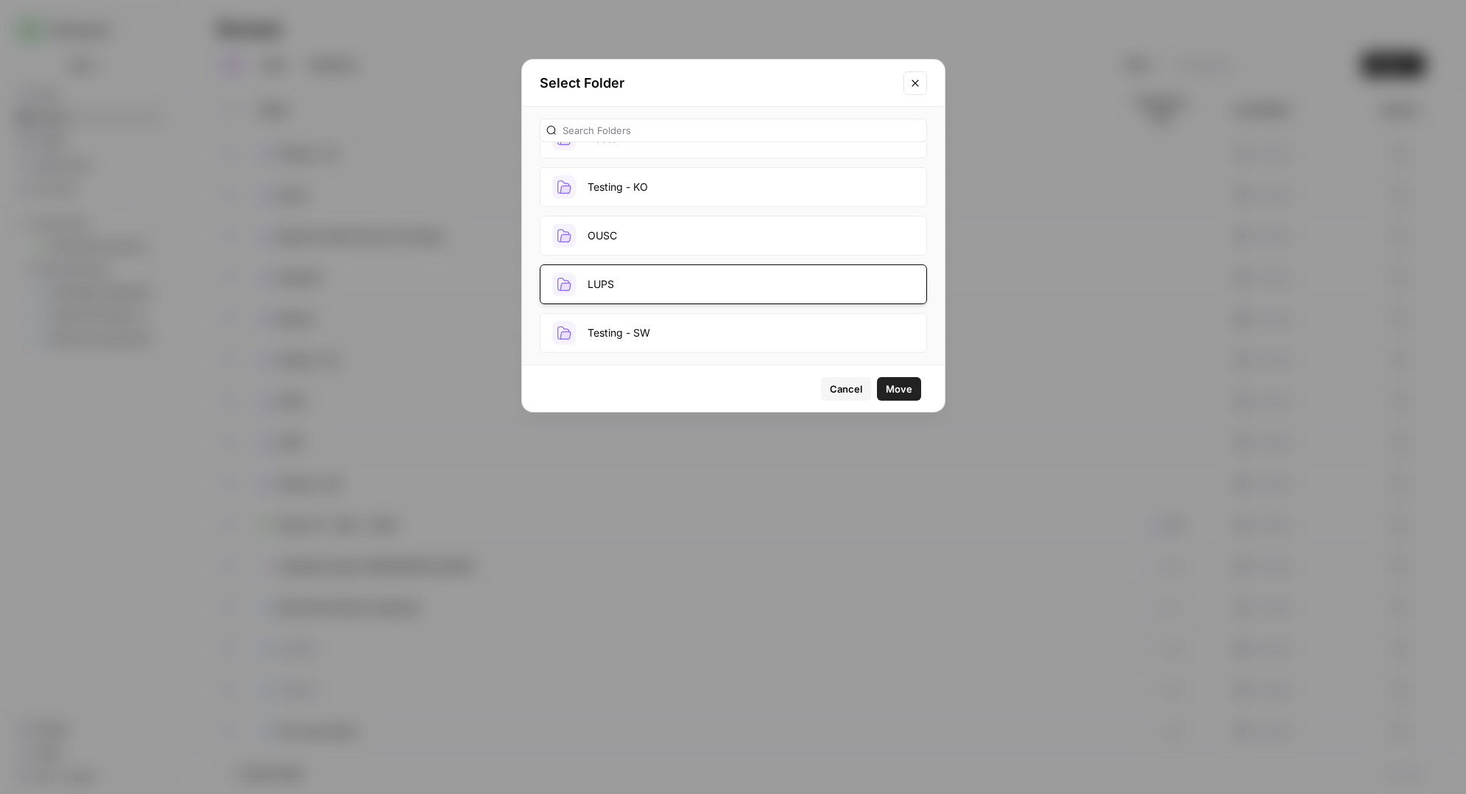
click at [893, 390] on span "Move" at bounding box center [899, 388] width 27 height 15
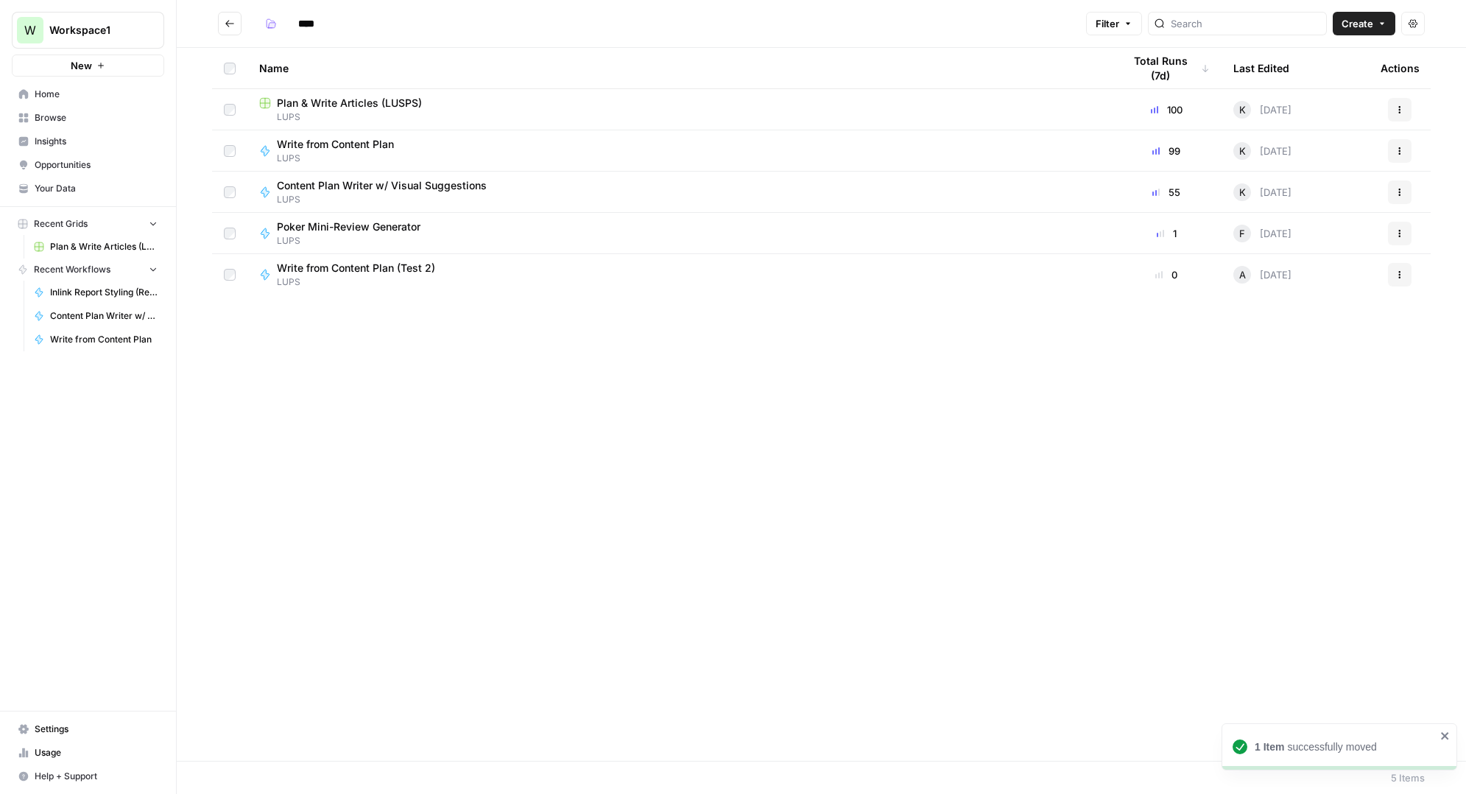
click at [233, 27] on icon "Go back" at bounding box center [230, 23] width 10 height 10
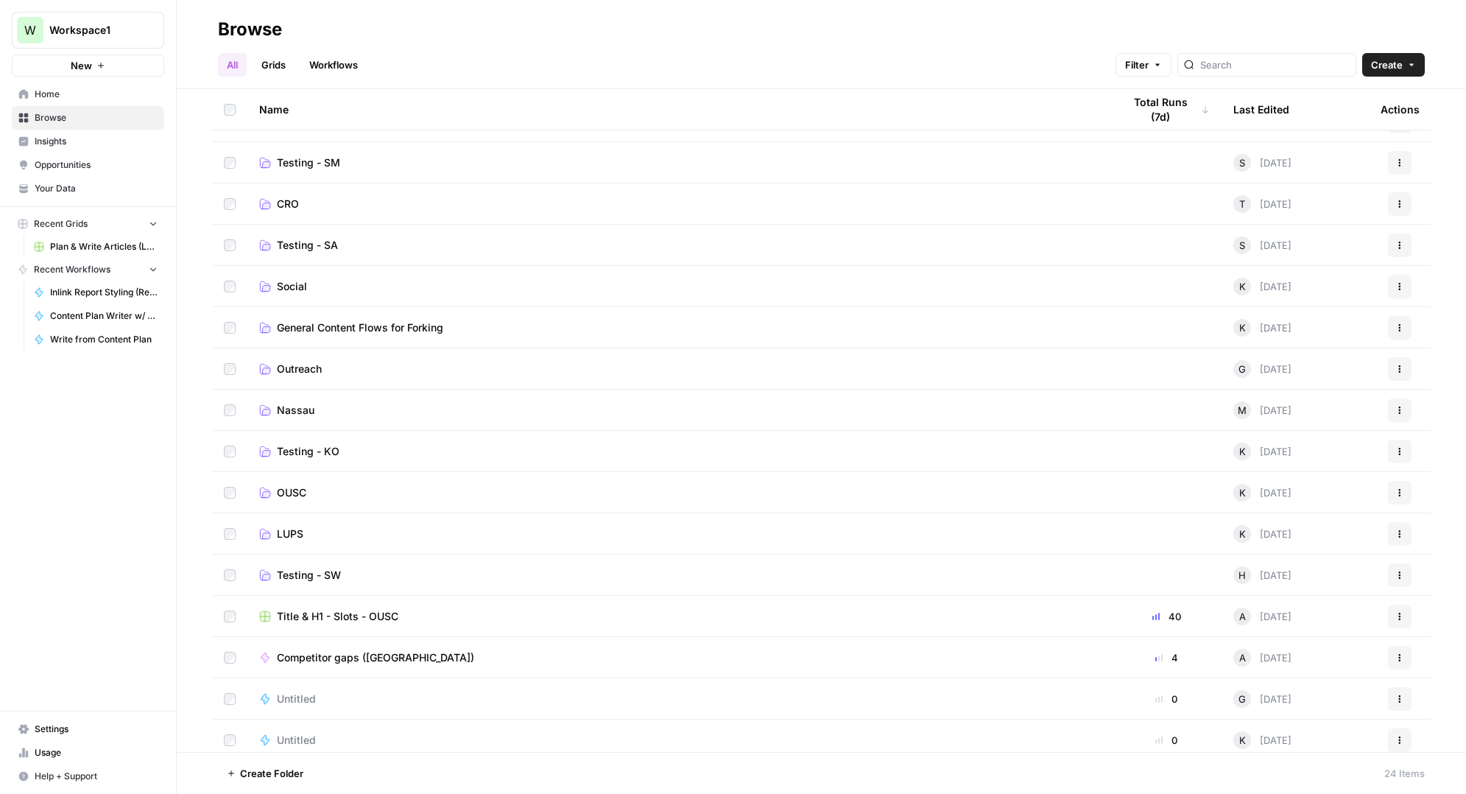
scroll to position [320, 0]
click at [1397, 65] on span "Create" at bounding box center [1387, 64] width 32 height 15
click at [1350, 97] on span "Folder" at bounding box center [1365, 99] width 82 height 15
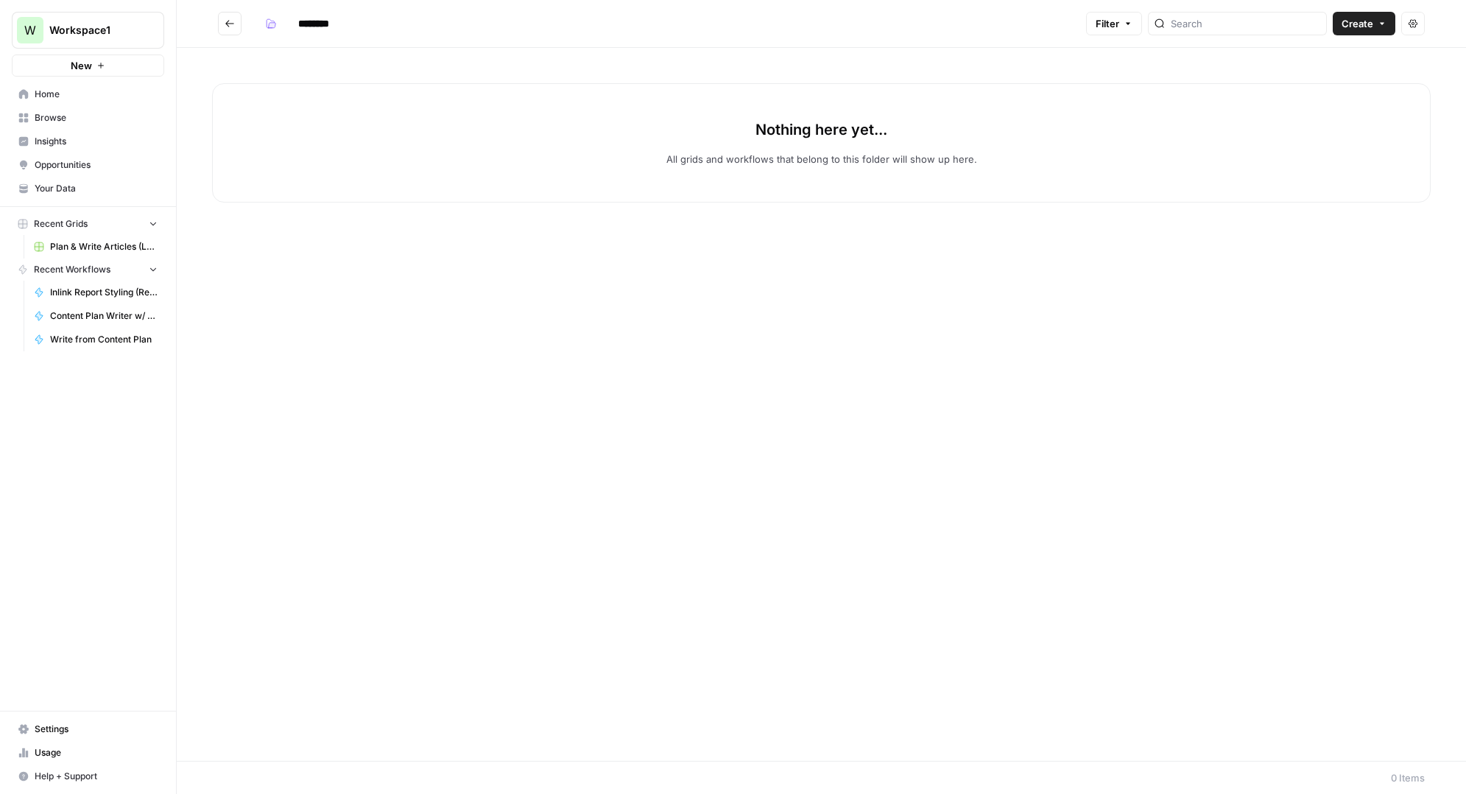
click at [338, 24] on input "********" at bounding box center [333, 24] width 82 height 24
type input "********"
click at [235, 24] on button "Go back" at bounding box center [230, 24] width 24 height 24
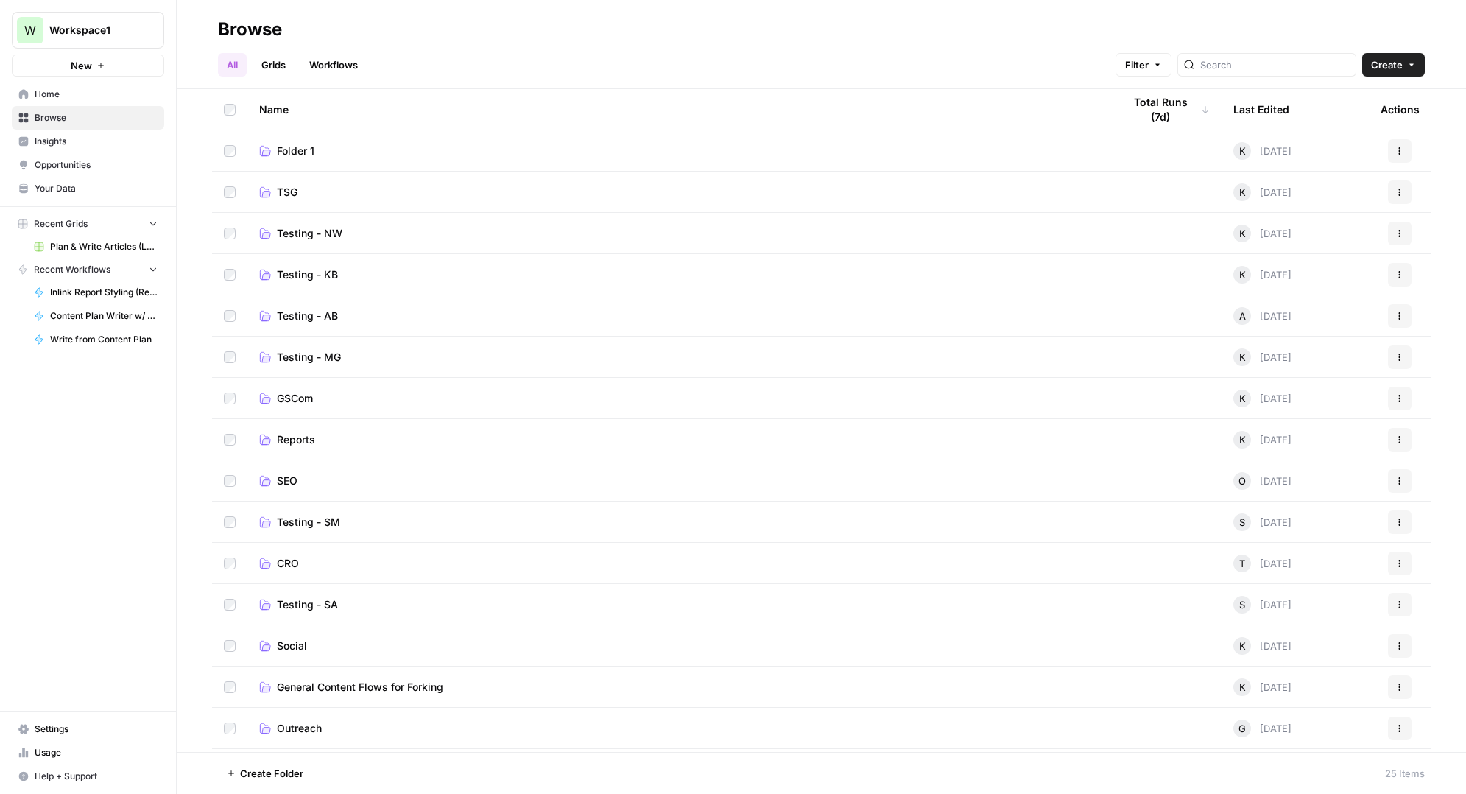
click at [286, 145] on span "Folder 1" at bounding box center [296, 151] width 38 height 15
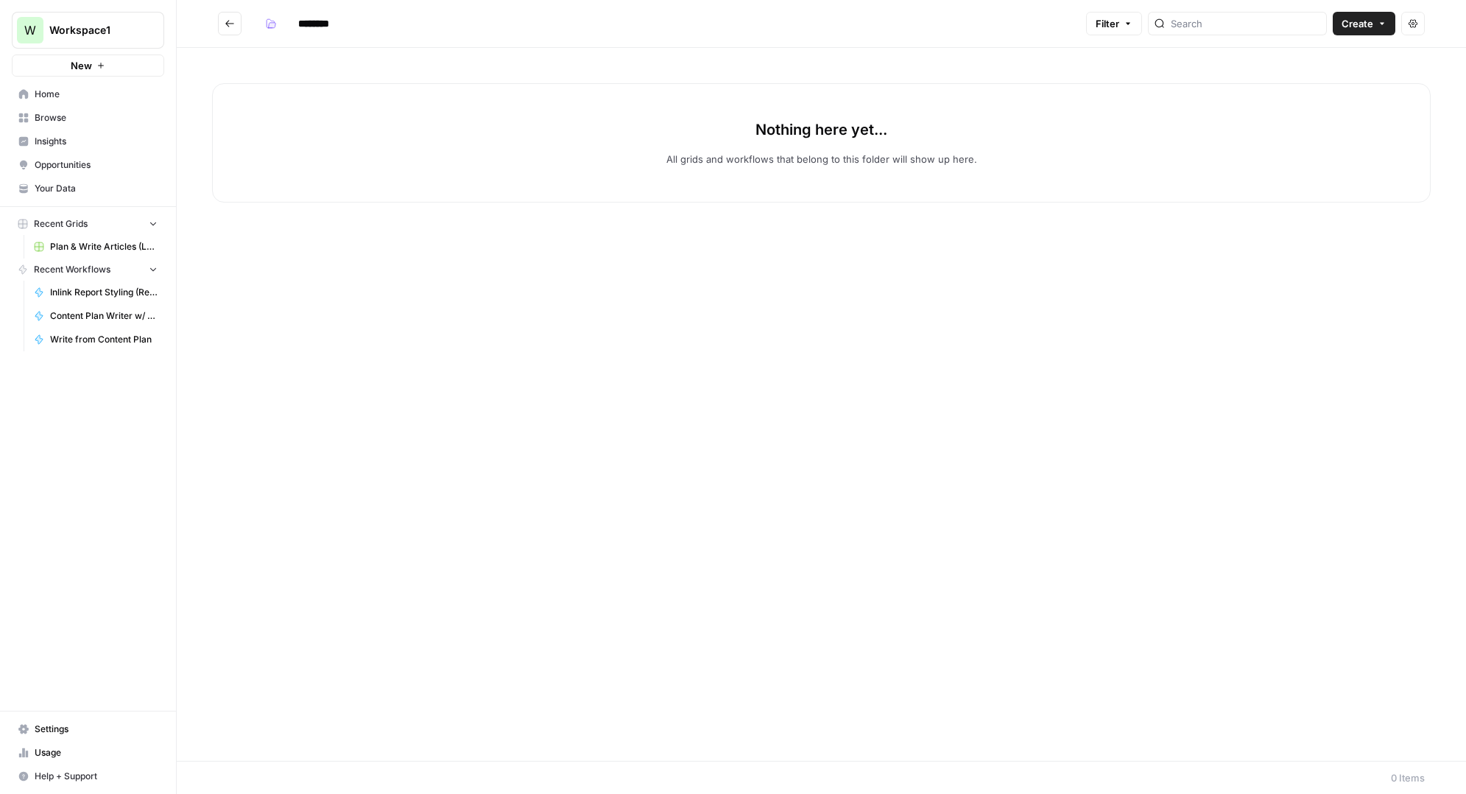
click at [233, 19] on icon "Go back" at bounding box center [230, 23] width 10 height 10
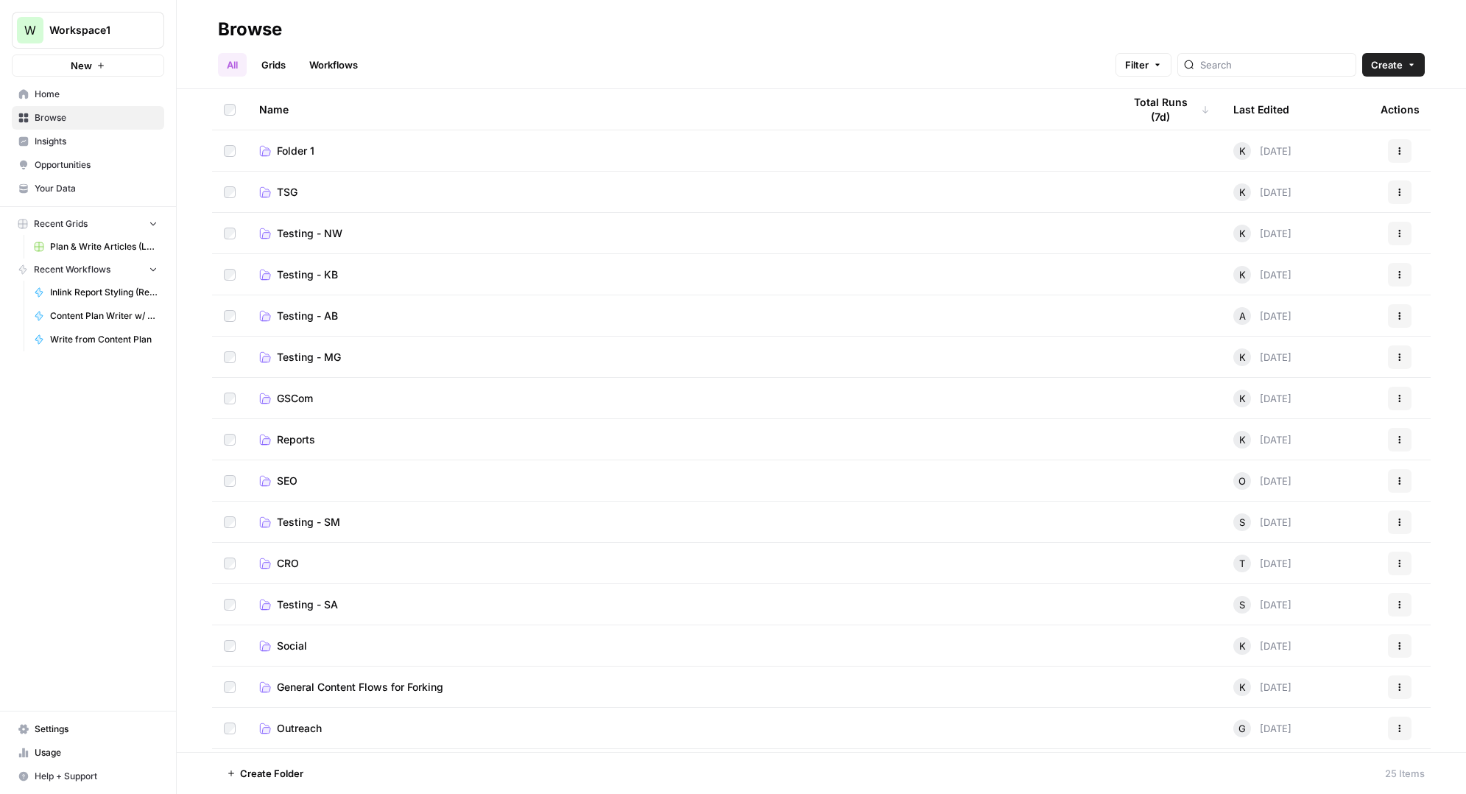
click at [1401, 152] on icon "button" at bounding box center [1399, 151] width 9 height 9
click at [1325, 205] on span "[PERSON_NAME]" at bounding box center [1334, 206] width 118 height 15
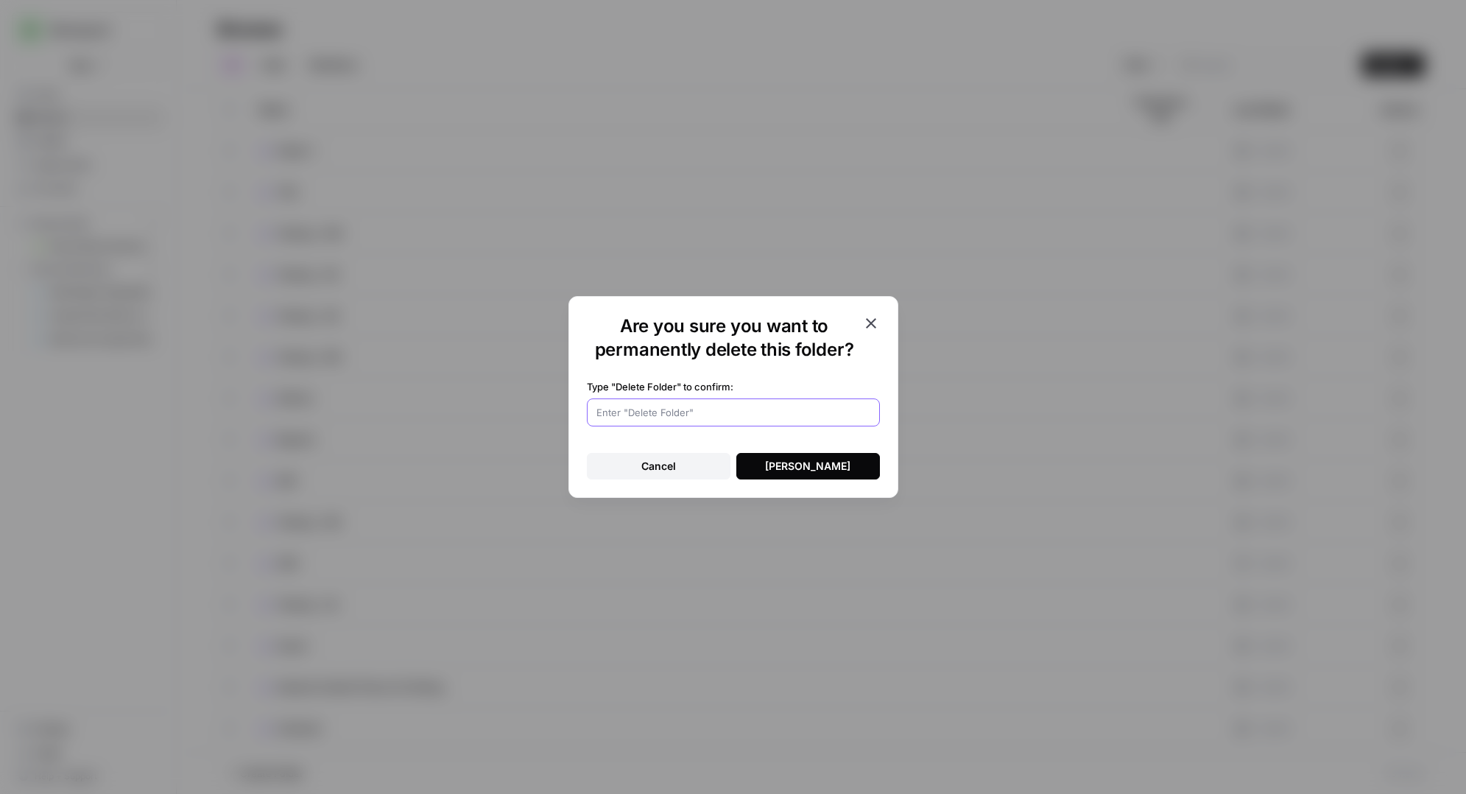
click at [674, 419] on input "Type "Delete Folder" to confirm:" at bounding box center [733, 412] width 274 height 15
type input "[PERSON_NAME]"
click at [808, 473] on button "[PERSON_NAME]" at bounding box center [808, 466] width 144 height 27
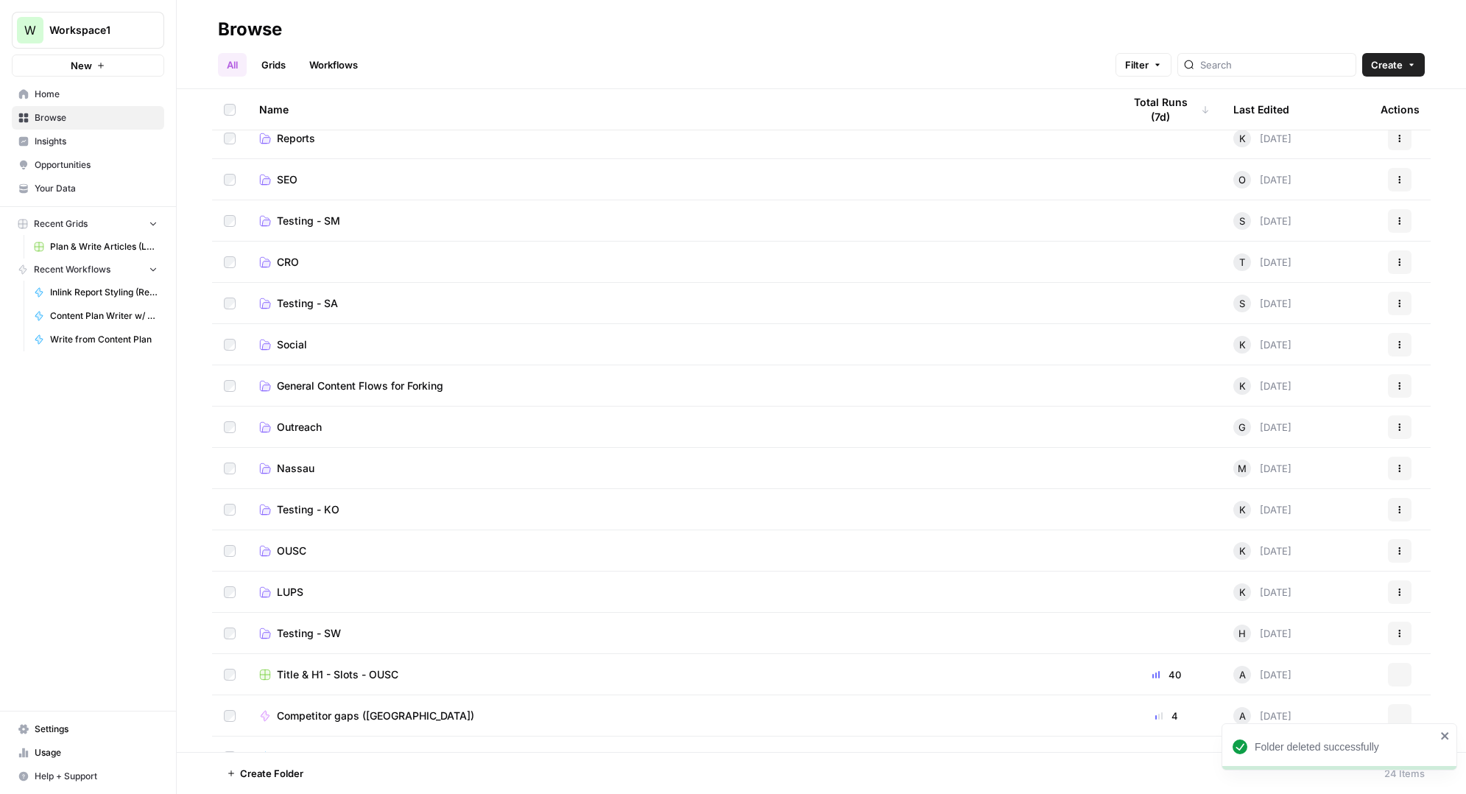
scroll to position [368, 0]
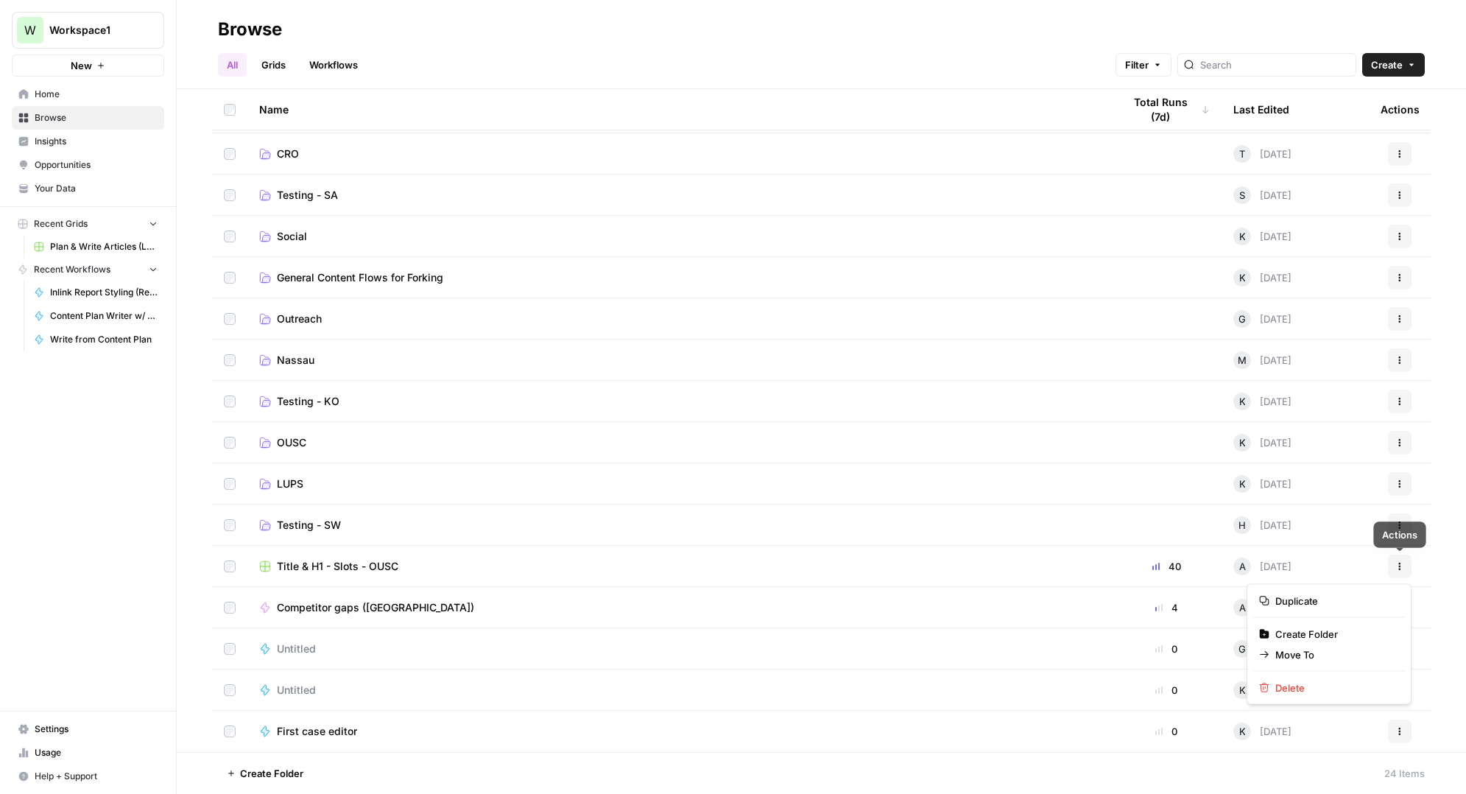
click at [1401, 571] on button "Actions" at bounding box center [1400, 566] width 24 height 24
click at [1301, 655] on span "Move To" at bounding box center [1334, 654] width 118 height 15
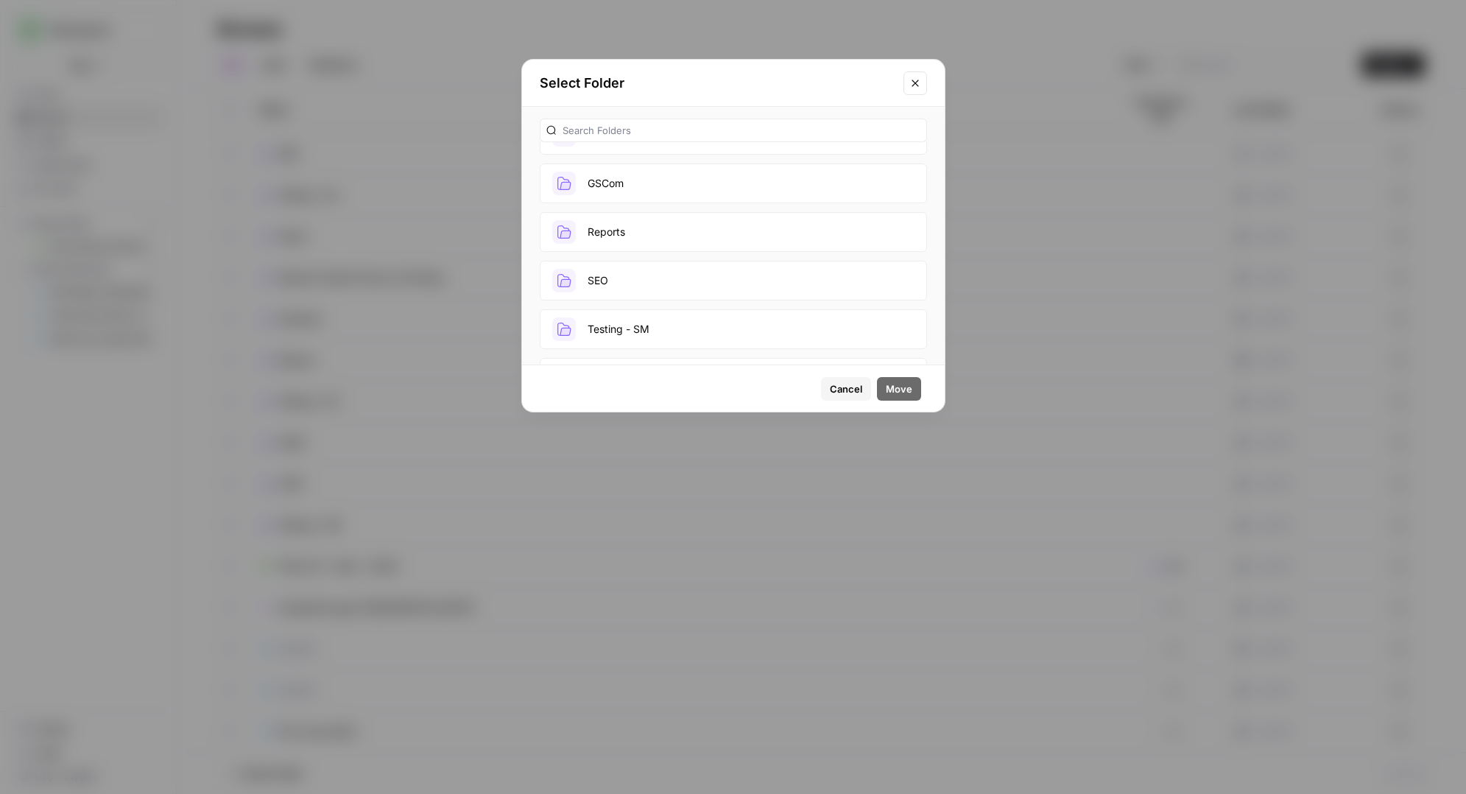
scroll to position [713, 0]
click at [636, 236] on button "OUSC" at bounding box center [733, 236] width 387 height 40
click at [886, 387] on span "Move" at bounding box center [899, 388] width 27 height 15
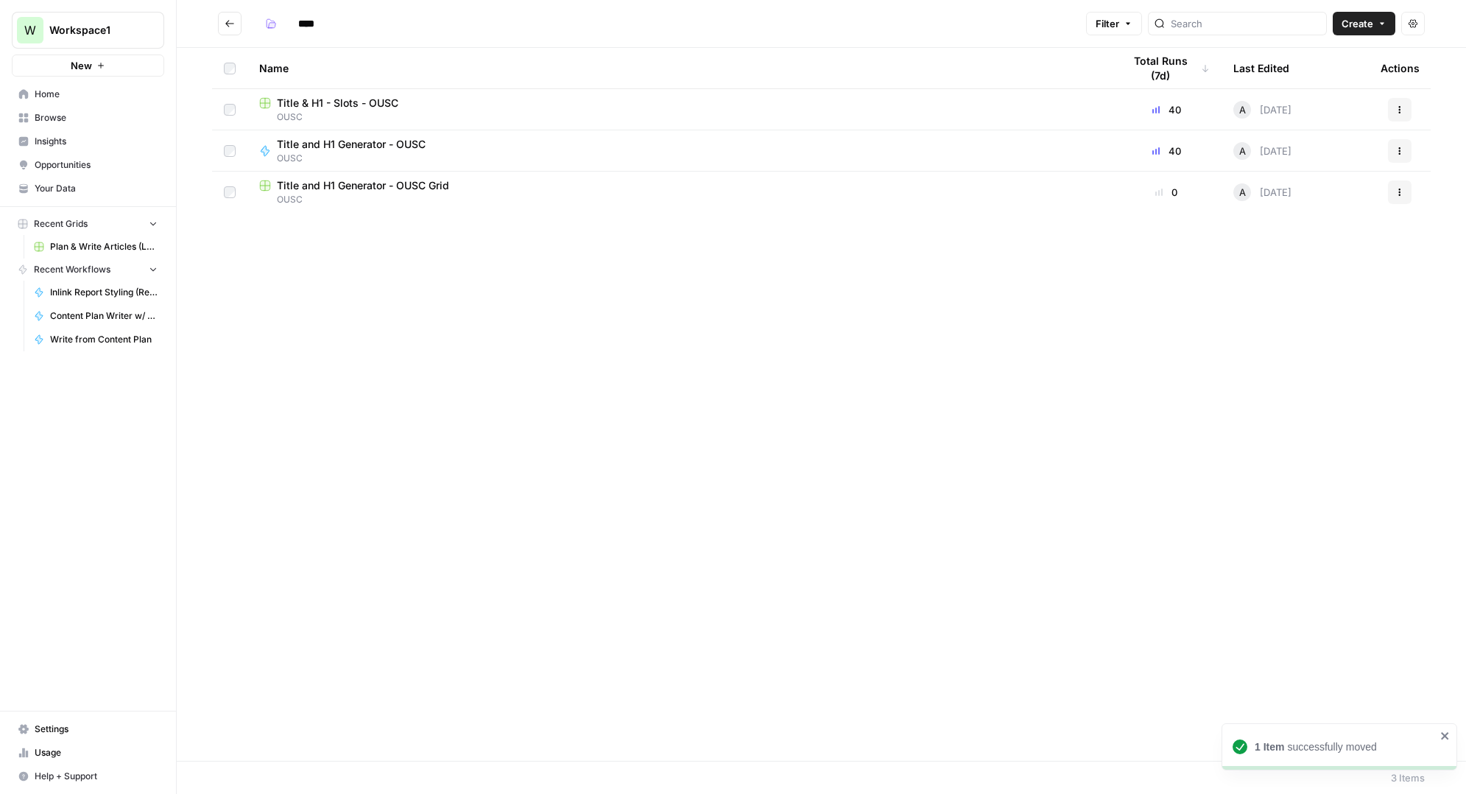
click at [229, 27] on icon "Go back" at bounding box center [230, 23] width 10 height 10
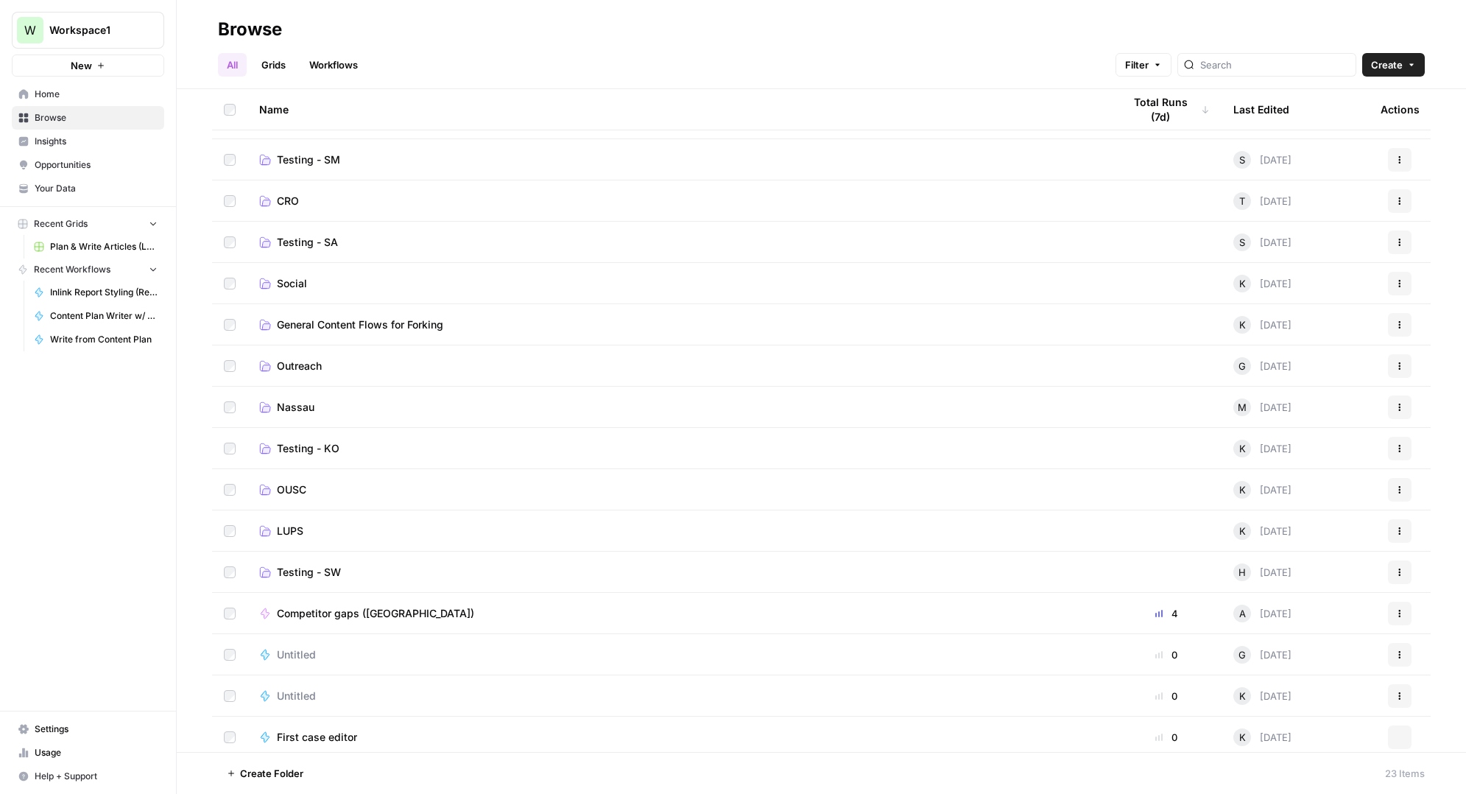
scroll to position [327, 0]
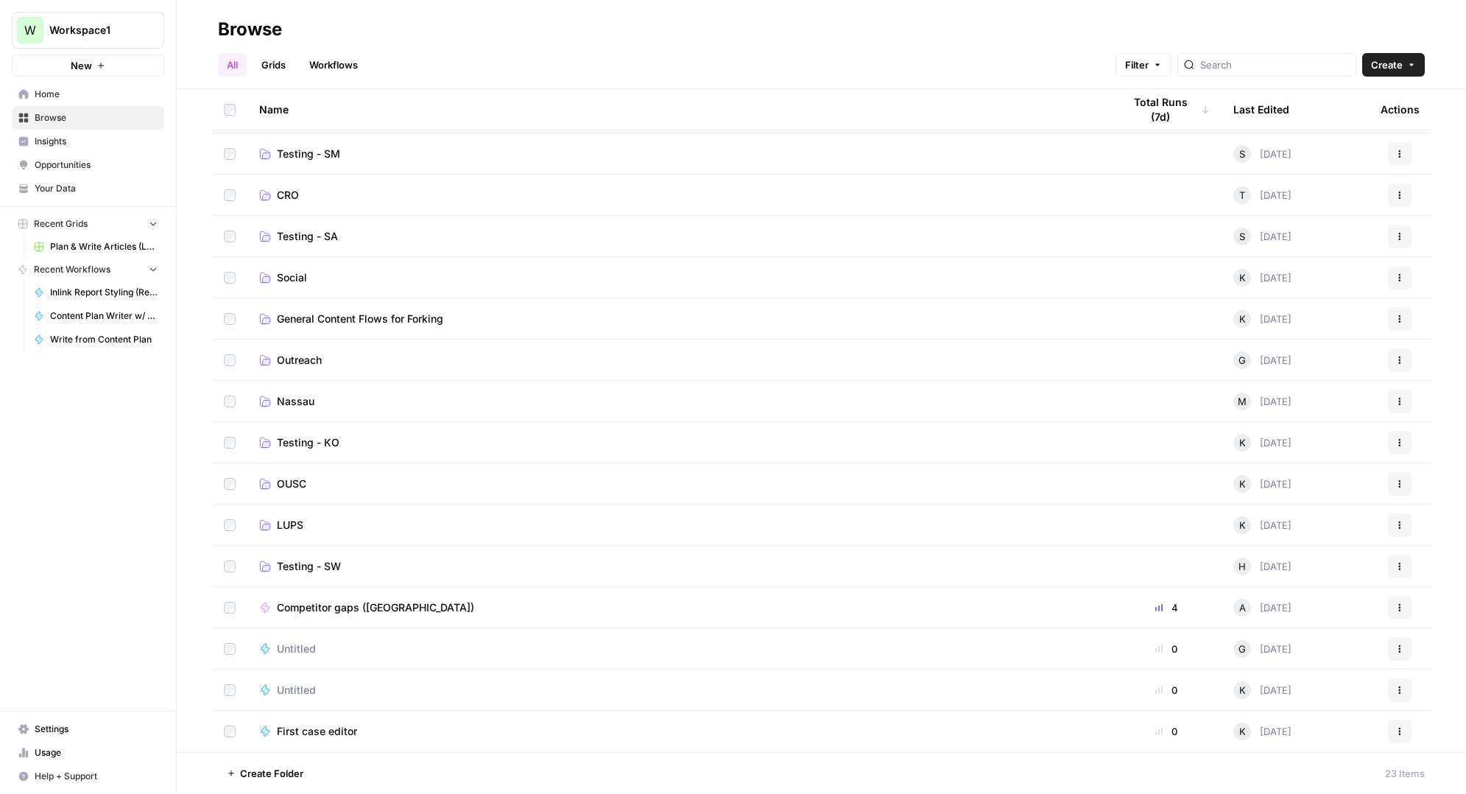
click at [333, 610] on span "Competitor gaps ([GEOGRAPHIC_DATA])" at bounding box center [375, 607] width 197 height 15
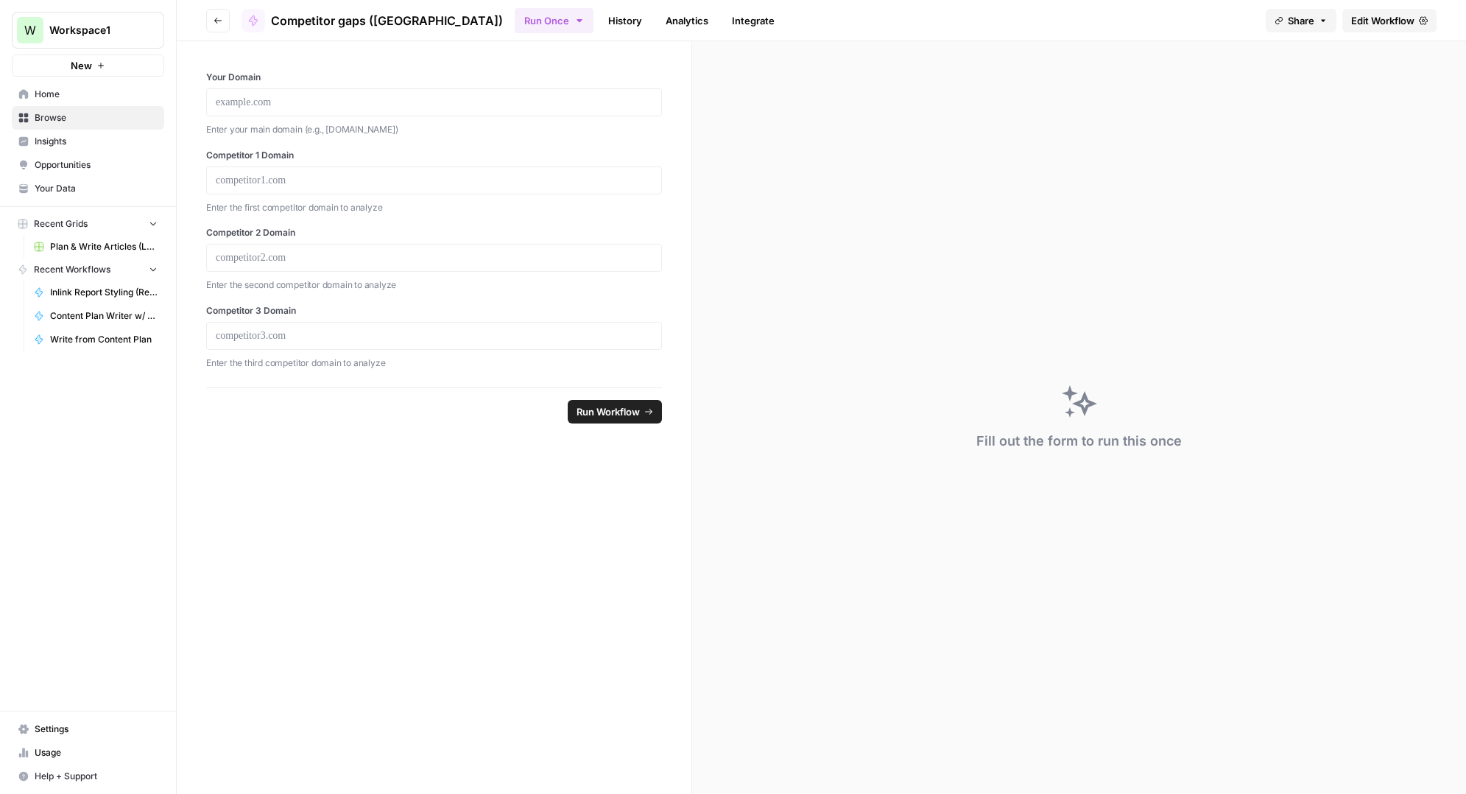
click at [599, 24] on link "History" at bounding box center [625, 21] width 52 height 24
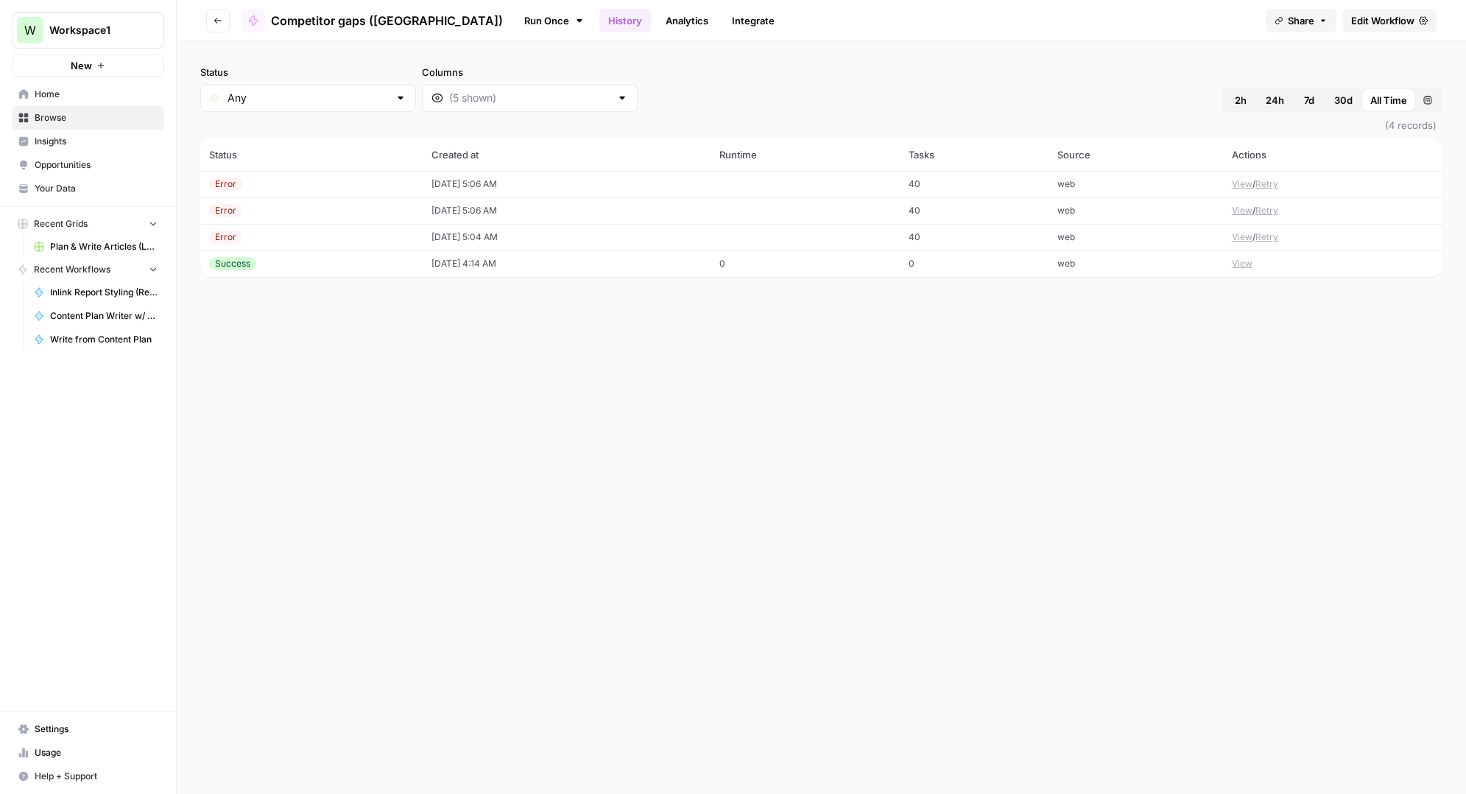
click at [498, 240] on td "[DATE] 5:04 AM" at bounding box center [567, 237] width 288 height 27
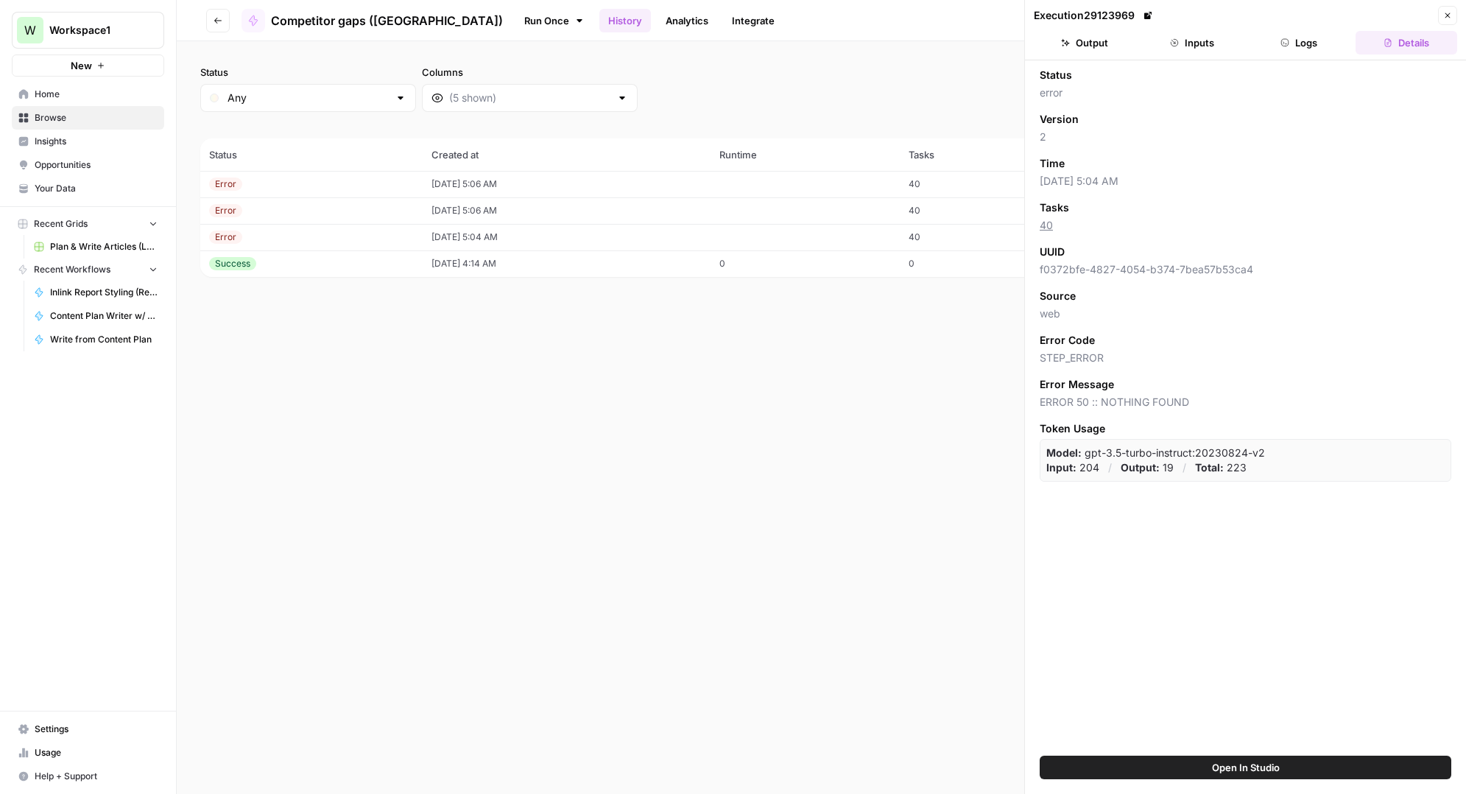
click at [1291, 41] on button "Logs" at bounding box center [1300, 43] width 102 height 24
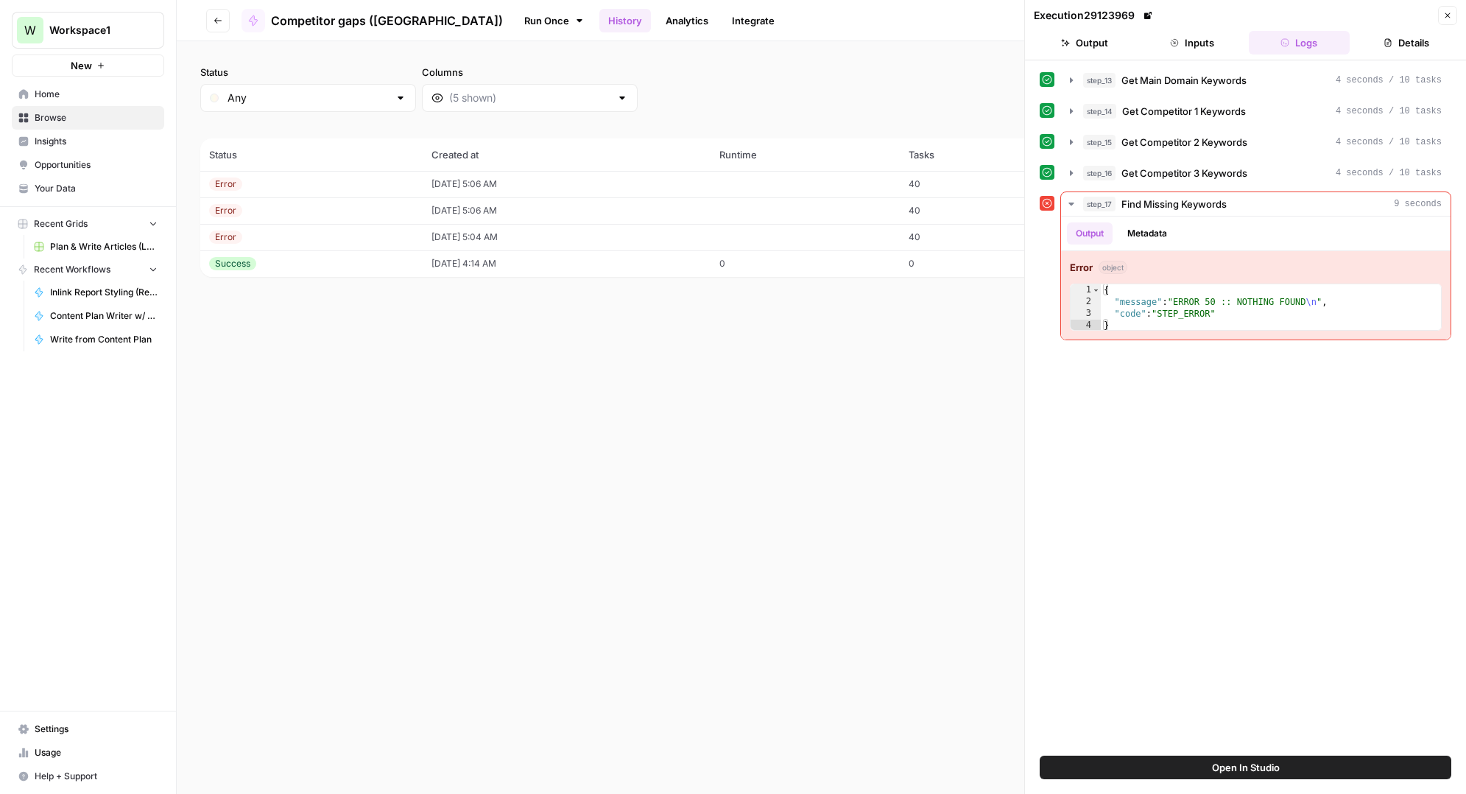
click at [1449, 17] on icon "button" at bounding box center [1447, 15] width 5 height 5
